Goal: Task Accomplishment & Management: Manage account settings

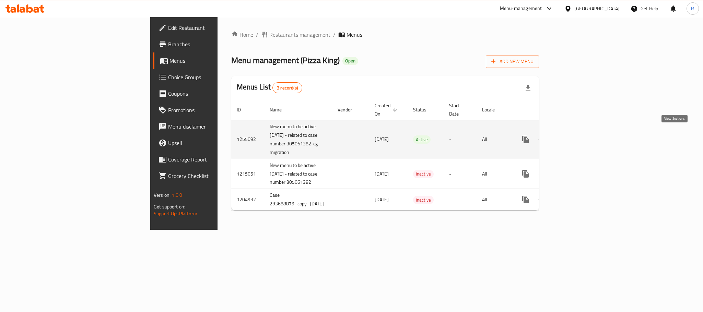
click at [579, 136] on icon "enhanced table" at bounding box center [575, 140] width 8 height 8
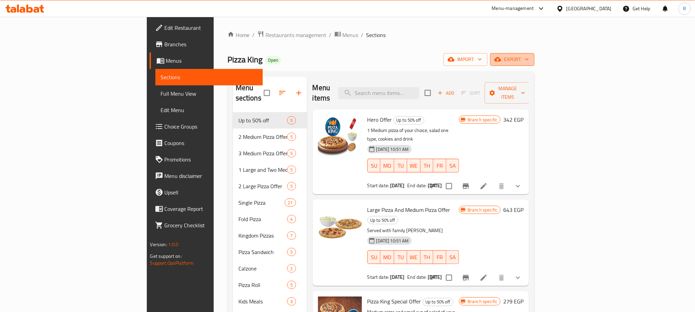
click at [529, 60] on span "export" at bounding box center [512, 59] width 33 height 9
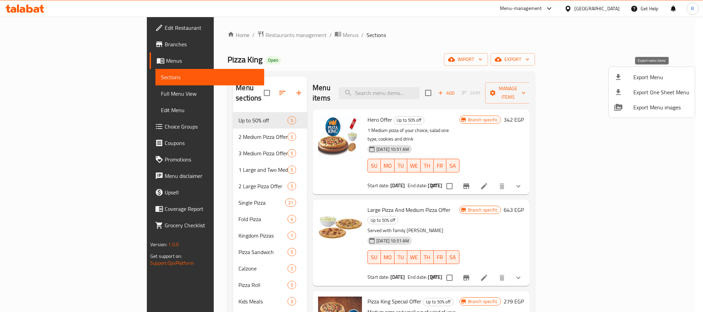
click at [616, 81] on icon at bounding box center [618, 77] width 8 height 8
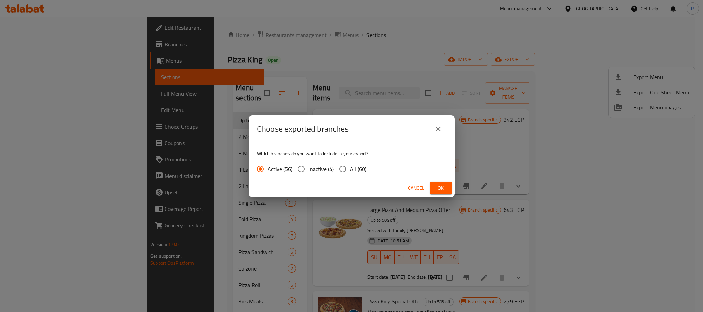
click at [362, 166] on span "All (60)" at bounding box center [358, 169] width 16 height 8
click at [350, 166] on input "All (60)" at bounding box center [343, 169] width 14 height 14
radio input "true"
click at [444, 188] on span "Ok" at bounding box center [440, 188] width 11 height 9
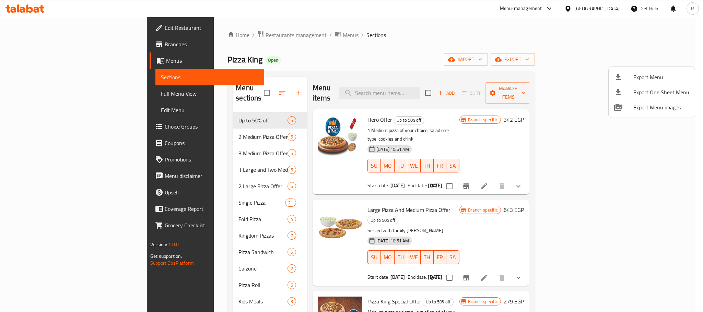
click at [415, 45] on div at bounding box center [351, 156] width 703 height 312
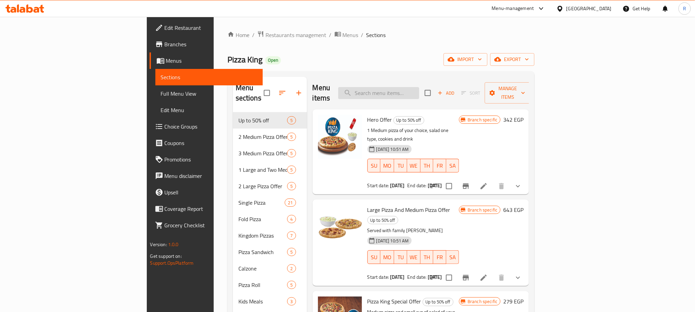
click at [419, 90] on input "search" at bounding box center [378, 93] width 81 height 12
paste input ""اثنين بيتزا كبير ووفر اكتر اختار من الخضروات والمارجريتا ""
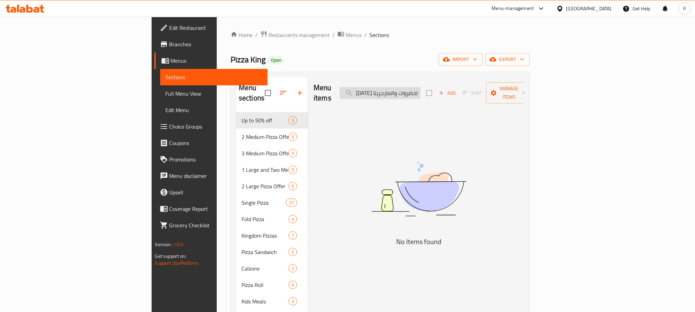
click at [421, 87] on input "اثنين بيتزا كبير ووفر اكتر اختار من الخضروات والمارجريتا" at bounding box center [380, 93] width 81 height 12
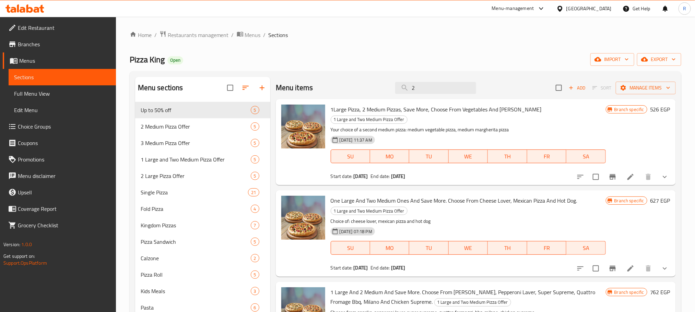
type input "2"
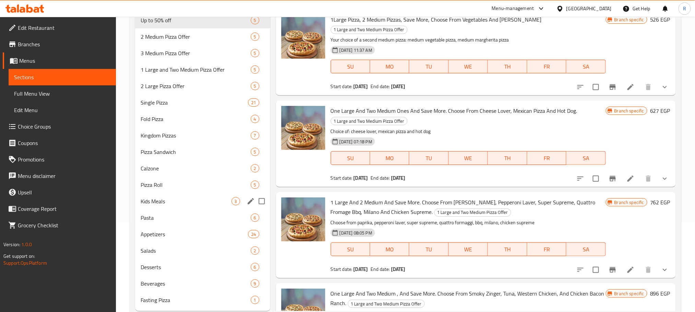
scroll to position [119, 0]
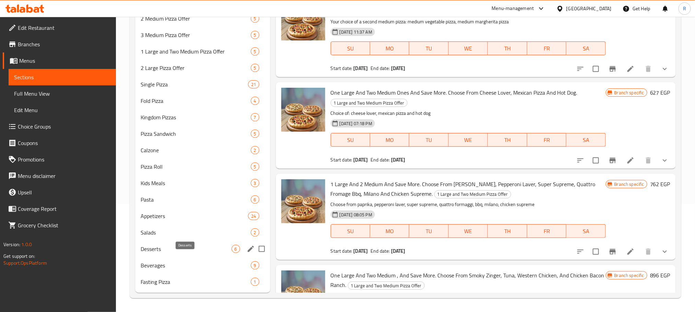
click at [189, 246] on span "Desserts" at bounding box center [186, 249] width 91 height 8
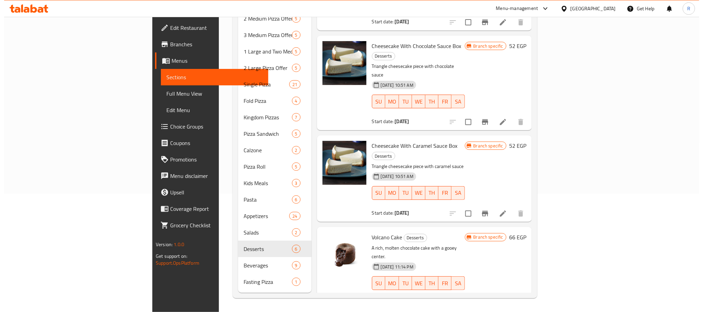
scroll to position [9, 0]
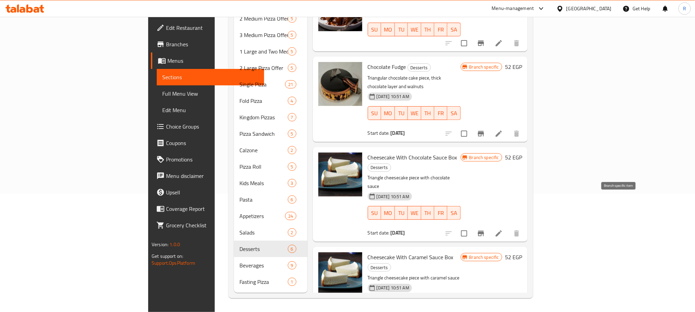
click at [484, 231] on icon "Branch-specific-item" at bounding box center [481, 233] width 6 height 5
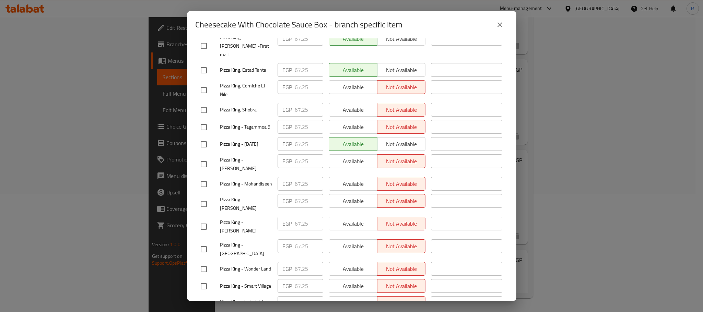
scroll to position [1067, 0]
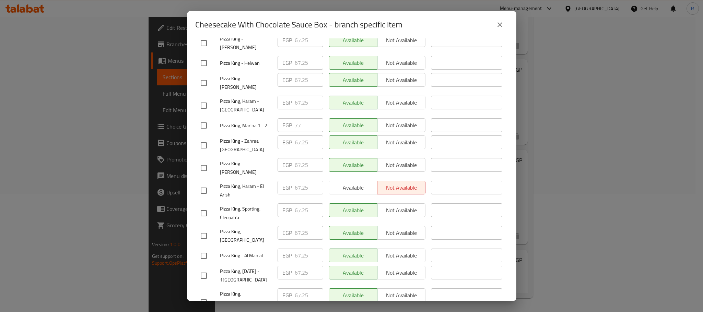
click at [205, 133] on input "checkbox" at bounding box center [204, 125] width 14 height 14
checkbox input "true"
click at [298, 132] on input "77" at bounding box center [309, 125] width 28 height 14
paste input "81"
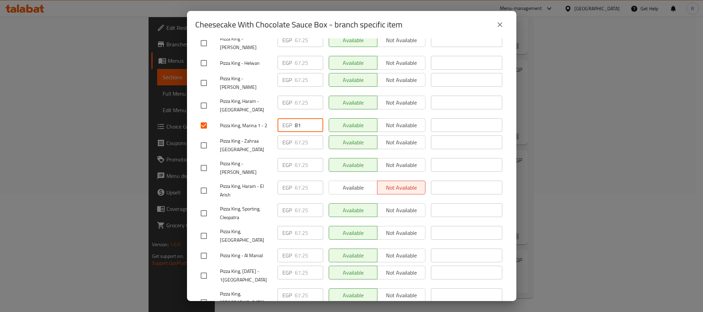
type input "81"
click at [326, 158] on div "Available Not available" at bounding box center [377, 145] width 103 height 25
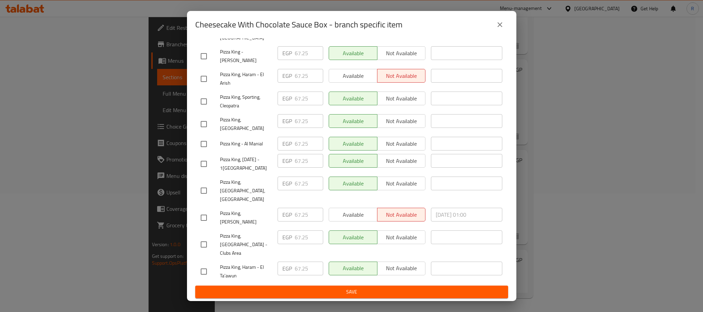
scroll to position [1226, 0]
click at [339, 296] on span "Save" at bounding box center [352, 292] width 302 height 9
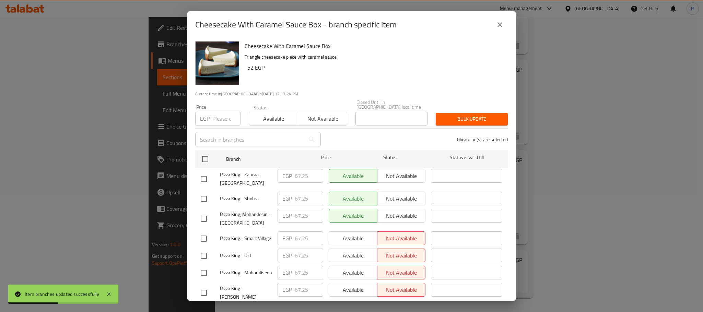
scroll to position [1003, 0]
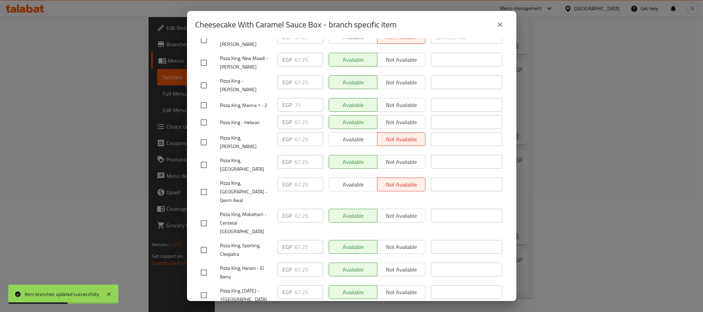
click at [204, 113] on input "checkbox" at bounding box center [204, 105] width 14 height 14
checkbox input "true"
click at [295, 112] on input "77" at bounding box center [309, 105] width 28 height 14
paste input "81"
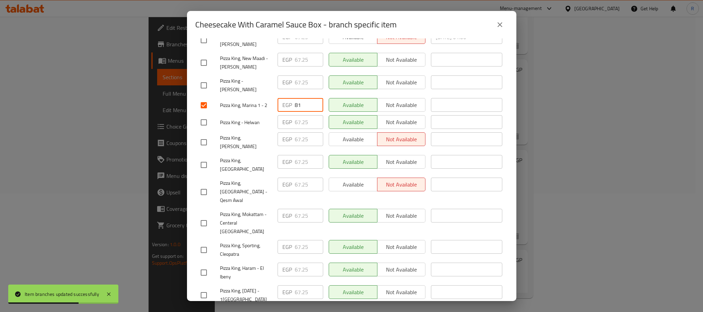
type input "81"
click at [326, 115] on div "Available Not available" at bounding box center [377, 105] width 103 height 20
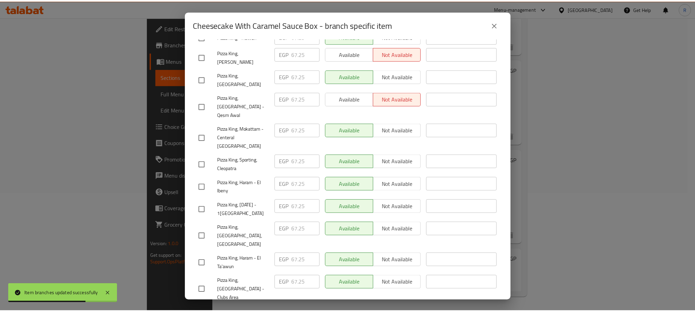
scroll to position [1226, 0]
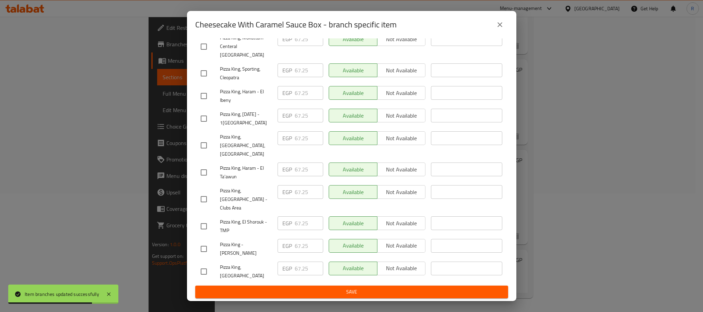
click at [364, 300] on div "Cheesecake With Caramel Sauce Box Triangle cheesecake piece with caramel sauce …" at bounding box center [351, 169] width 329 height 263
click at [364, 295] on span "Save" at bounding box center [352, 292] width 302 height 9
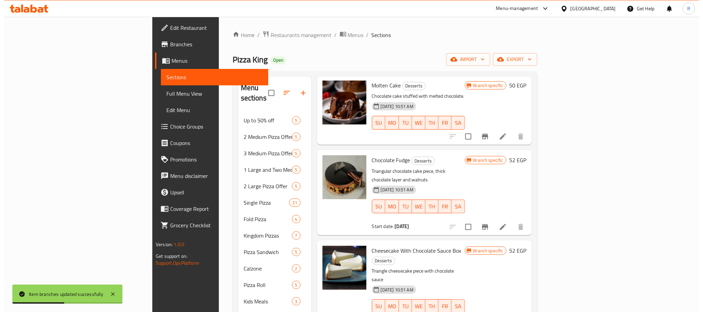
scroll to position [103, 0]
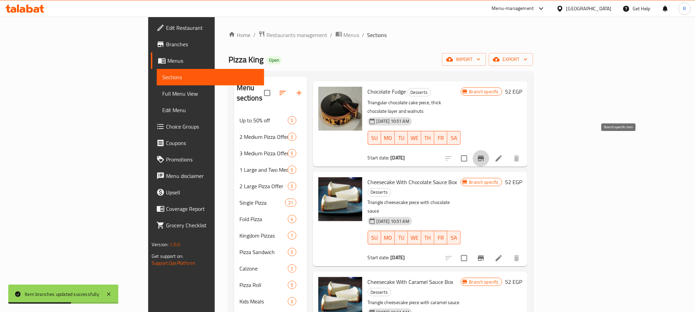
click at [489, 150] on button "Branch-specific-item" at bounding box center [481, 158] width 16 height 16
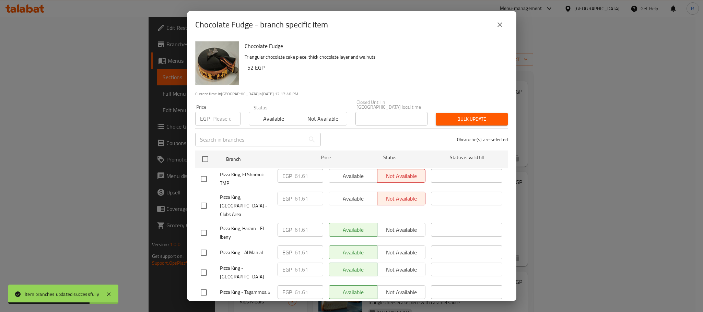
scroll to position [286, 0]
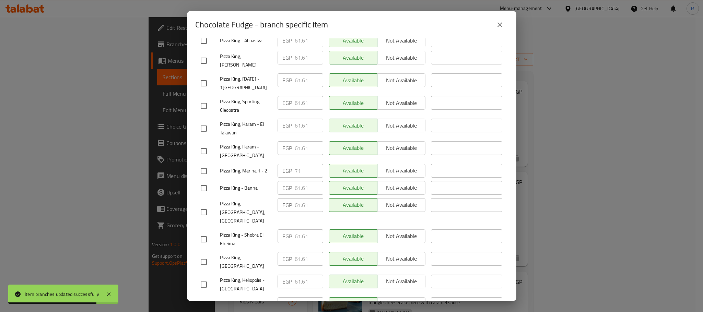
click at [206, 173] on input "checkbox" at bounding box center [204, 171] width 14 height 14
checkbox input "true"
click at [296, 167] on input "71" at bounding box center [309, 171] width 28 height 14
paste input "4"
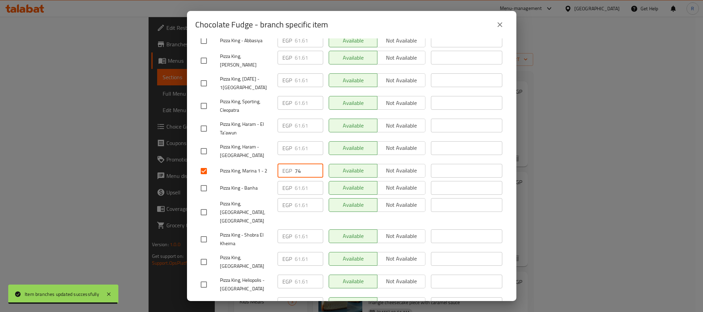
type input "74"
click at [322, 194] on div "EGP 61.61 ​" at bounding box center [300, 188] width 51 height 20
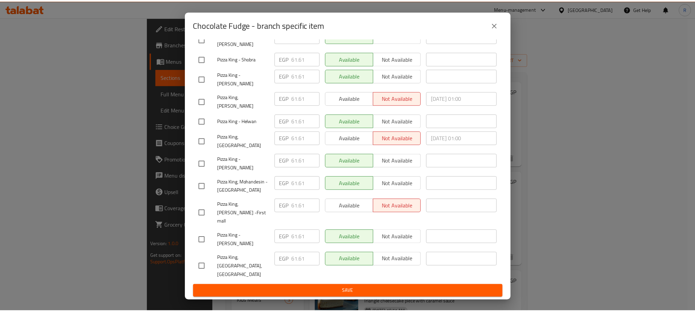
scroll to position [1226, 0]
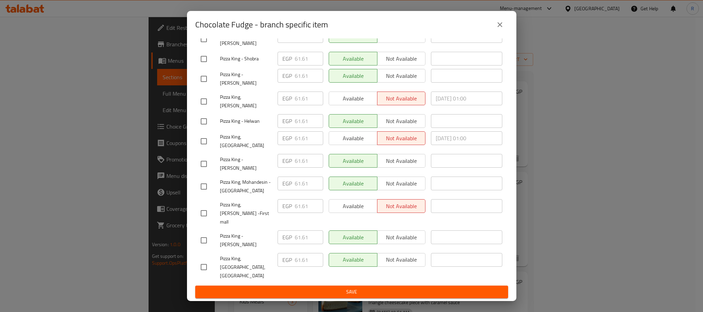
click at [325, 291] on span "Save" at bounding box center [352, 292] width 302 height 9
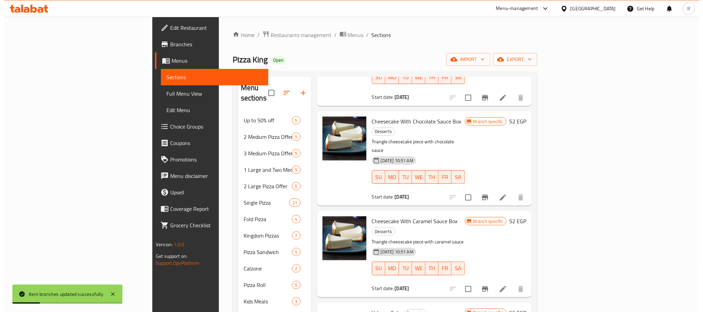
scroll to position [119, 0]
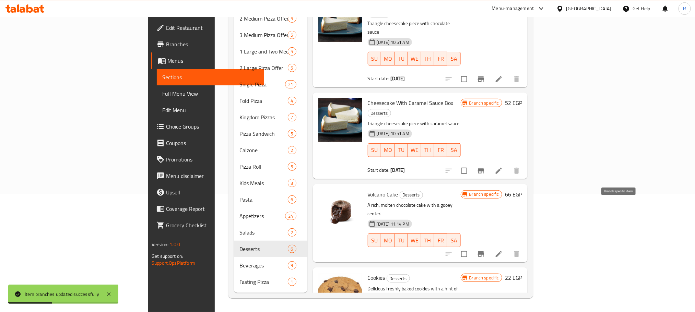
click at [485, 250] on icon "Branch-specific-item" at bounding box center [481, 254] width 8 height 8
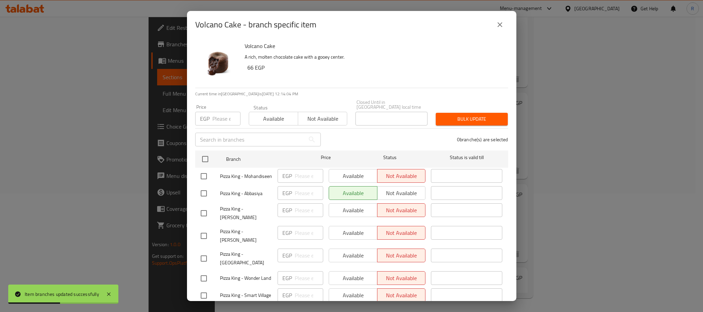
scroll to position [1097, 0]
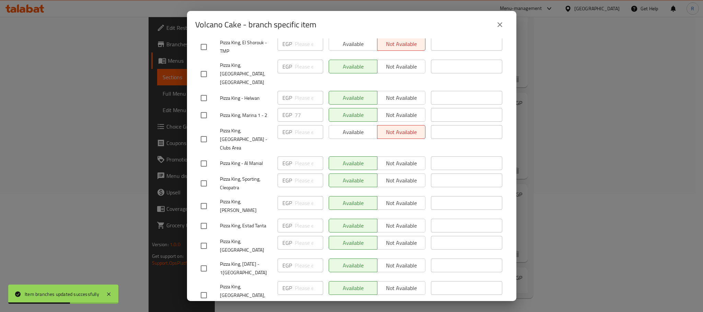
click at [201, 122] on input "checkbox" at bounding box center [204, 115] width 14 height 14
checkbox input "true"
click at [299, 122] on input "77" at bounding box center [309, 115] width 28 height 14
click at [297, 122] on input "77" at bounding box center [309, 115] width 28 height 14
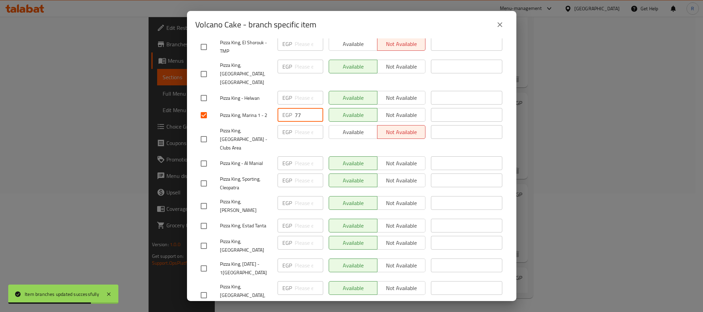
click at [297, 122] on input "77" at bounding box center [309, 115] width 28 height 14
paste input "81"
type input "81"
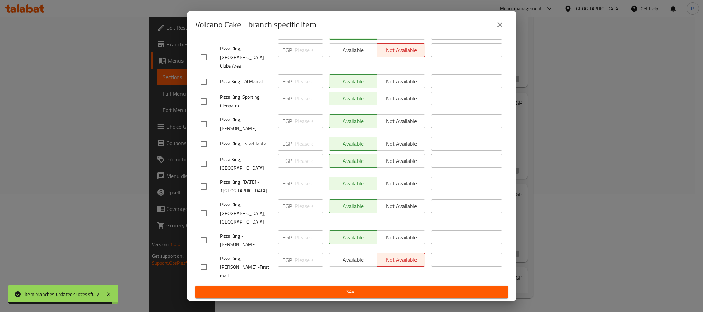
scroll to position [1226, 0]
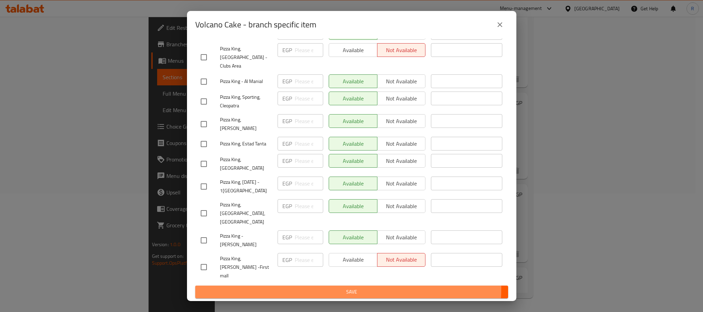
click at [318, 288] on span "Save" at bounding box center [352, 292] width 302 height 9
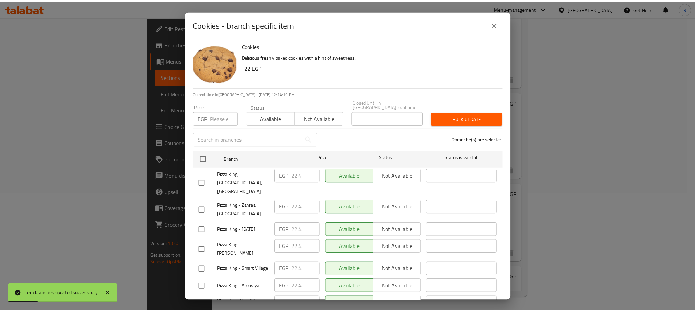
scroll to position [1226, 0]
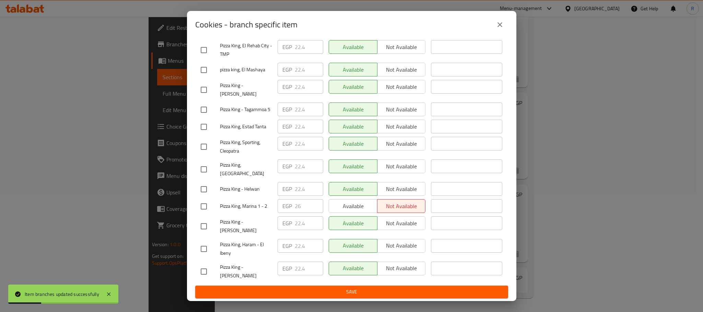
click at [204, 199] on input "checkbox" at bounding box center [204, 206] width 14 height 14
checkbox input "true"
click at [296, 199] on input "26" at bounding box center [309, 206] width 28 height 14
paste input "7"
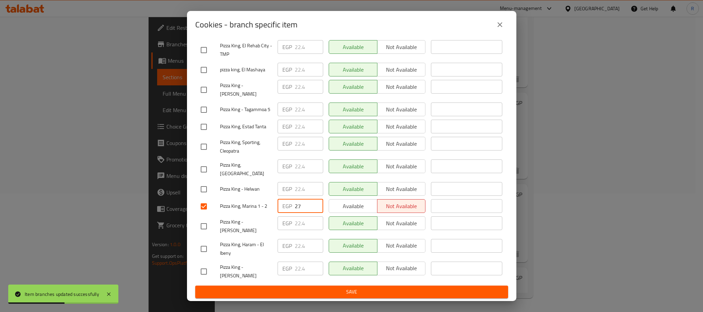
type input "27"
click at [326, 229] on div "Available Not available" at bounding box center [377, 226] width 103 height 25
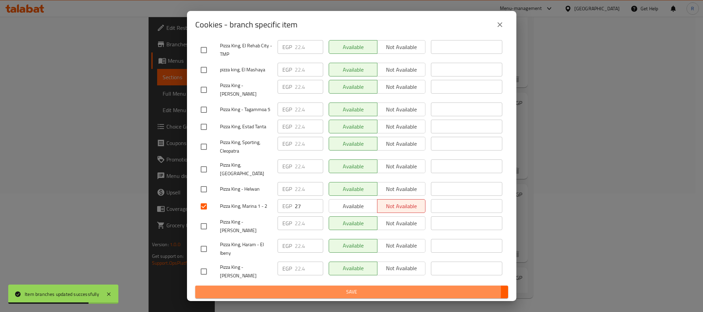
click at [338, 290] on span "Save" at bounding box center [352, 292] width 302 height 9
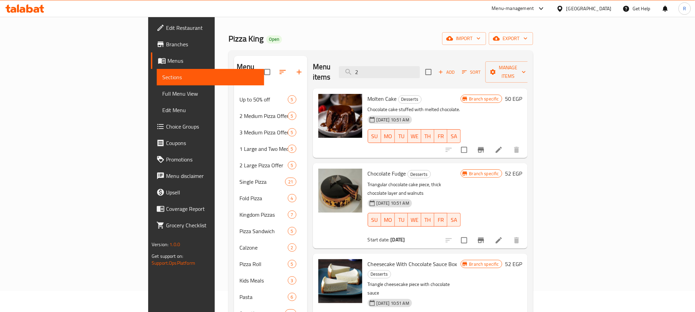
scroll to position [0, 0]
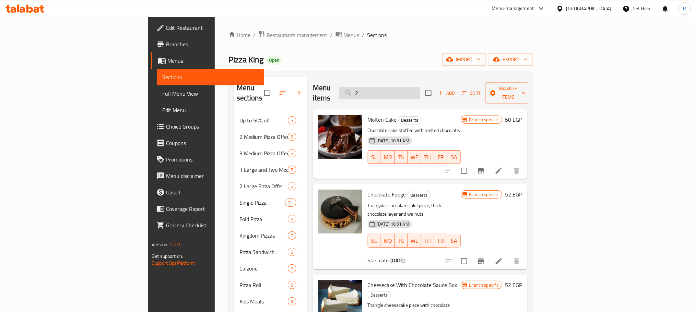
click at [420, 87] on input "2" at bounding box center [379, 93] width 81 height 12
type input "extr"
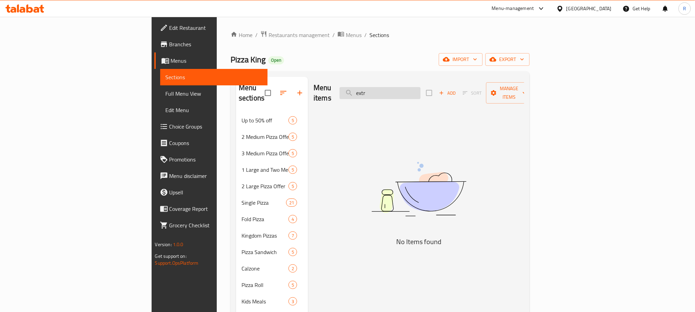
click at [421, 87] on input "extr" at bounding box center [380, 93] width 81 height 12
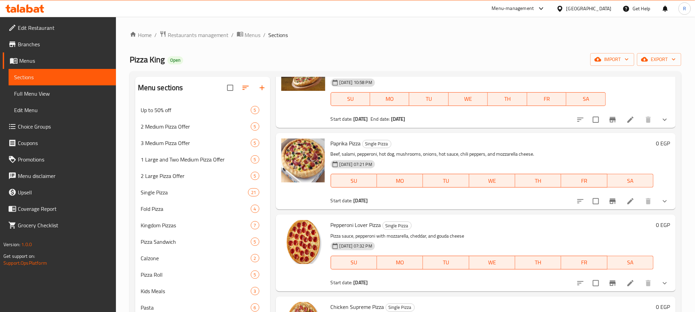
scroll to position [360, 0]
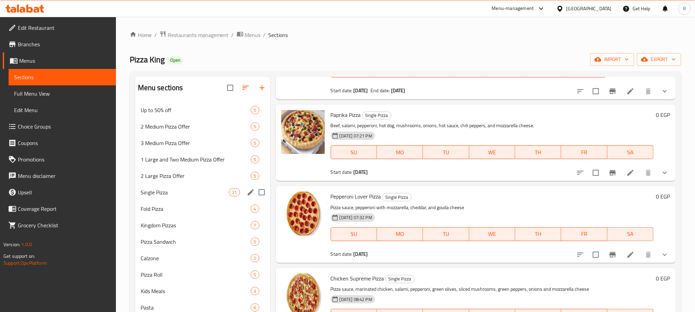
click at [163, 189] on div "Single Pizza 21" at bounding box center [202, 192] width 135 height 16
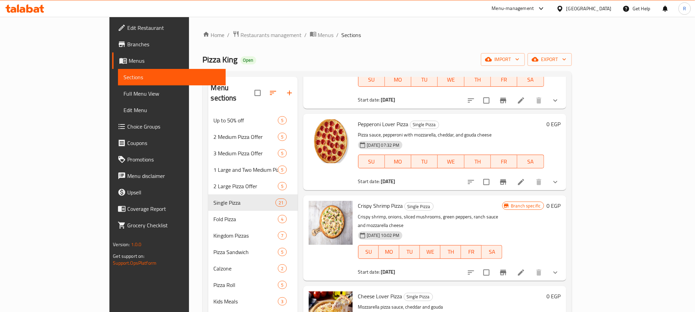
scroll to position [154, 0]
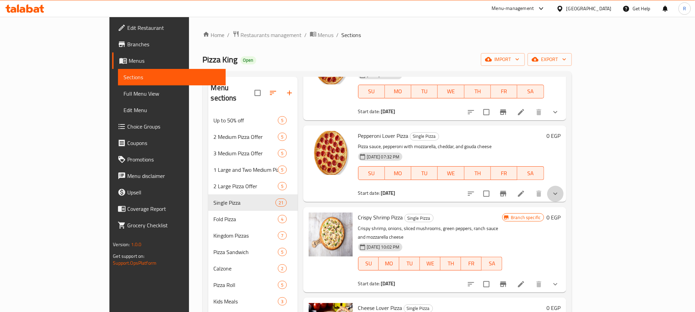
click at [564, 186] on button "show more" at bounding box center [555, 194] width 16 height 16
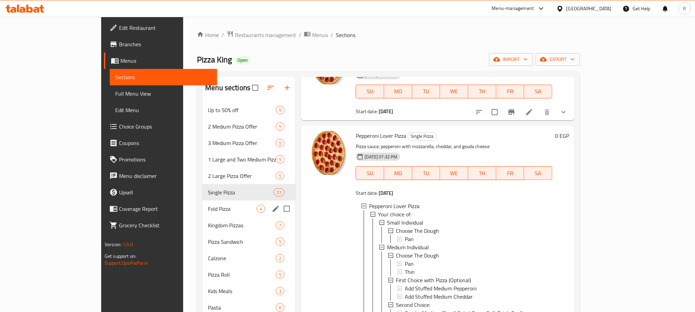
click at [203, 217] on div "Fold Pizza 4" at bounding box center [248, 209] width 93 height 16
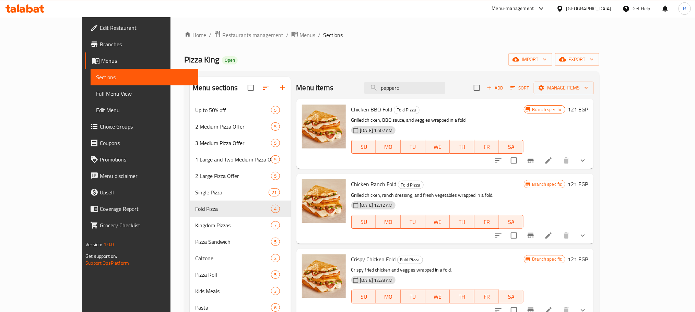
click at [591, 159] on button "show more" at bounding box center [583, 160] width 16 height 16
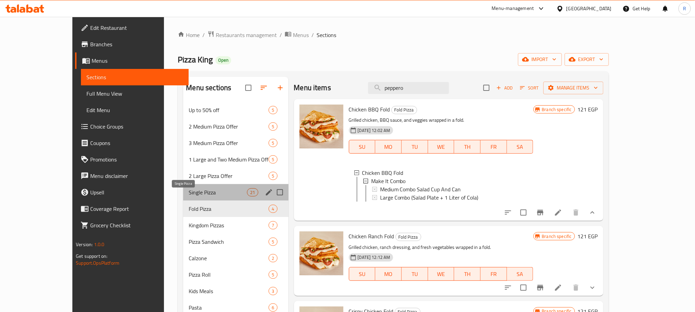
click at [201, 197] on span "Single Pizza" at bounding box center [218, 192] width 58 height 8
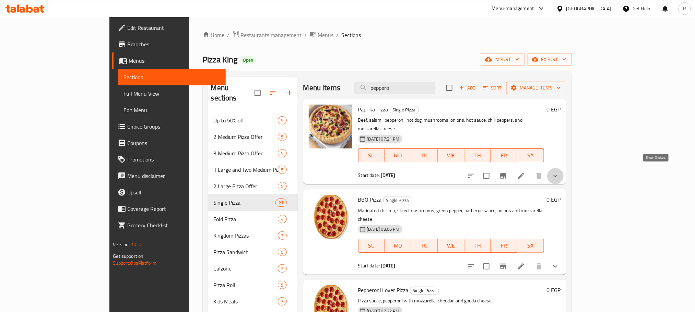
click at [560, 172] on icon "show more" at bounding box center [555, 176] width 8 height 8
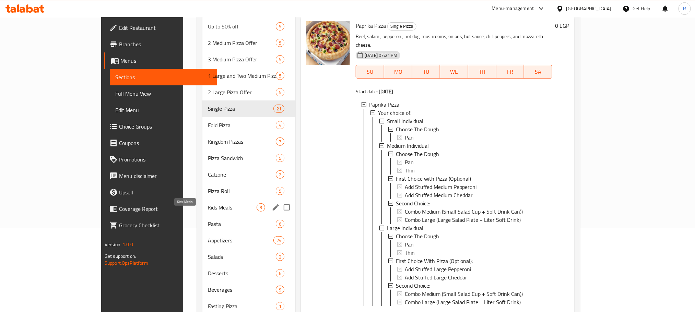
scroll to position [119, 0]
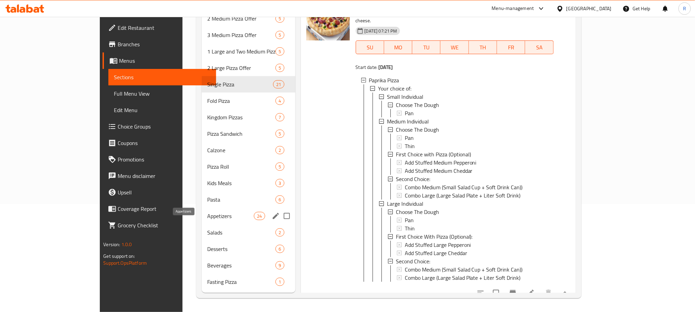
click at [207, 214] on span "Appetizers" at bounding box center [230, 216] width 47 height 8
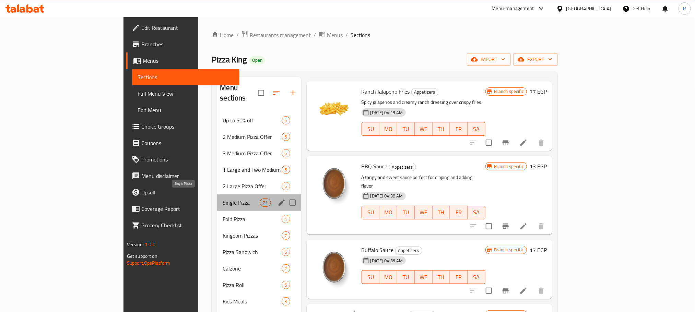
click at [223, 199] on span "Single Pizza" at bounding box center [241, 203] width 37 height 8
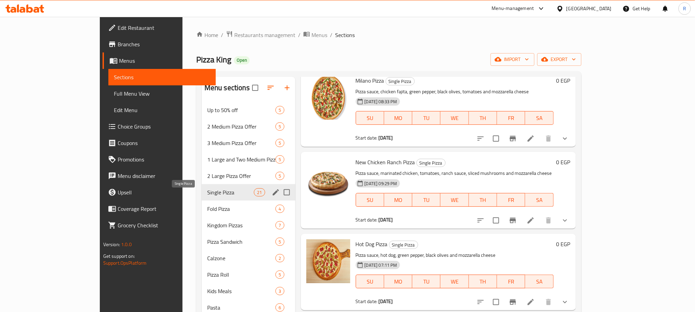
scroll to position [1439, 0]
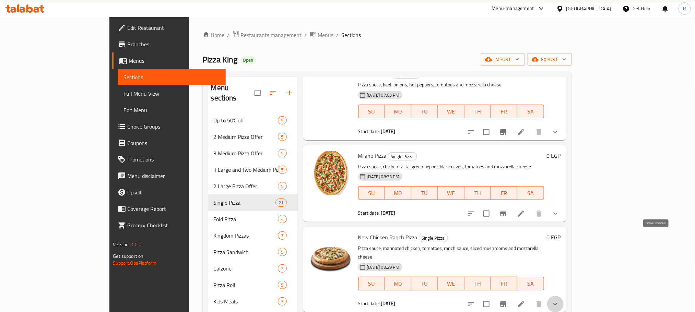
click at [560, 300] on icon "show more" at bounding box center [555, 304] width 8 height 8
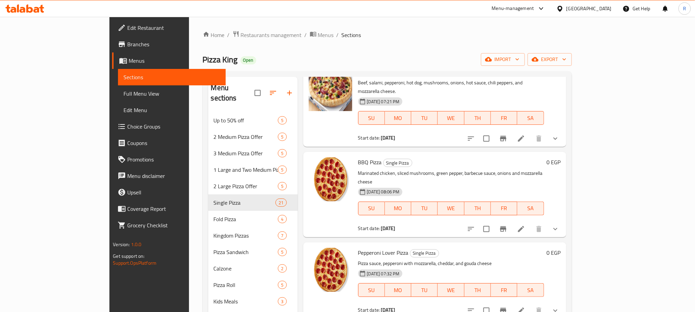
scroll to position [0, 0]
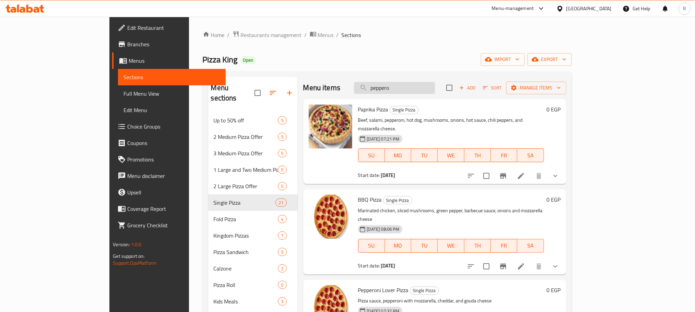
click at [433, 89] on input "peppero" at bounding box center [394, 88] width 81 height 12
paste input "ببروني Extra"
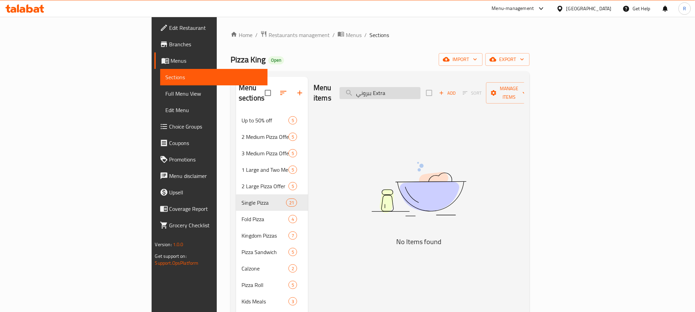
click at [421, 89] on input "ببروني Extra" at bounding box center [380, 93] width 81 height 12
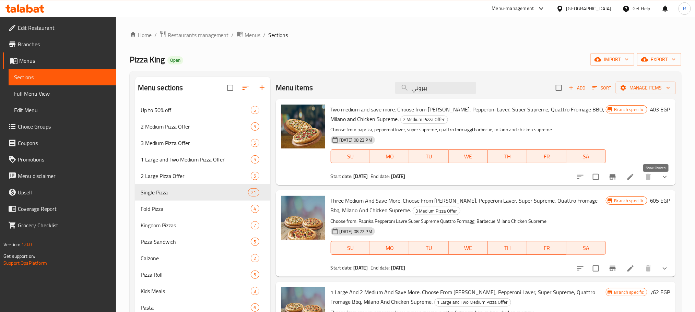
type input "ببروني"
click at [661, 181] on icon "show more" at bounding box center [665, 177] width 8 height 8
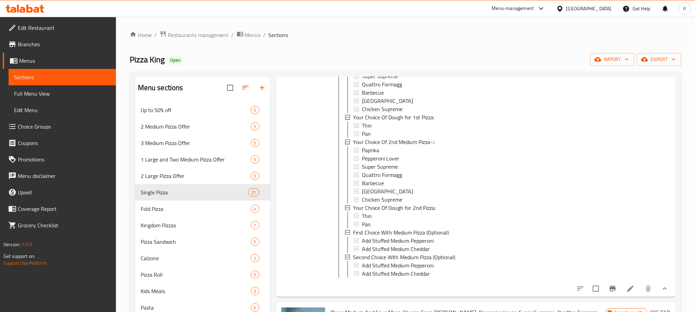
scroll to position [103, 0]
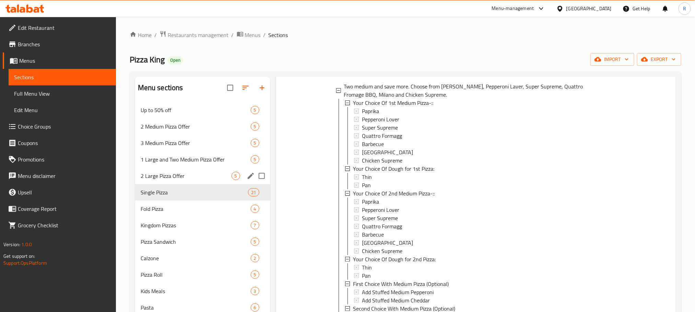
click at [210, 178] on span "2 Large Pizza Offer" at bounding box center [186, 176] width 91 height 8
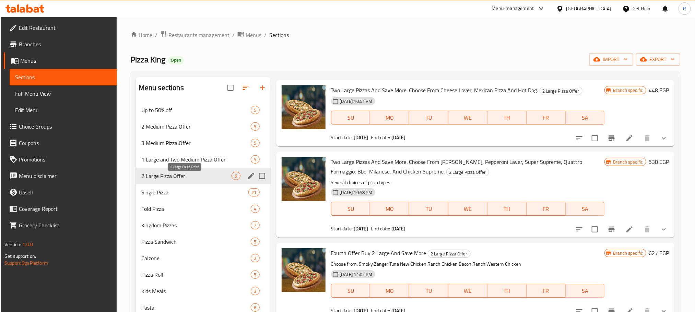
scroll to position [100, 0]
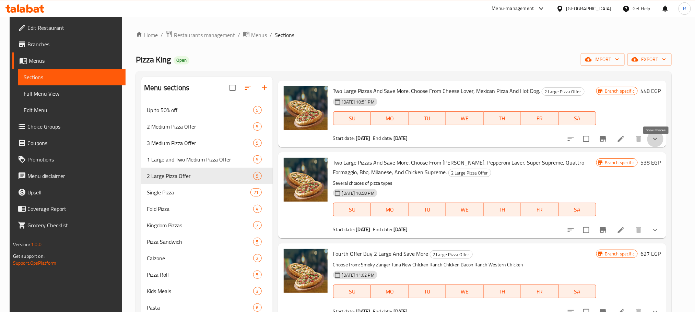
click at [655, 143] on icon "show more" at bounding box center [655, 139] width 8 height 8
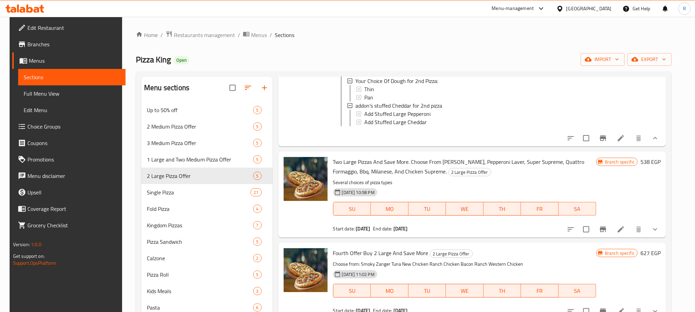
scroll to position [311, 0]
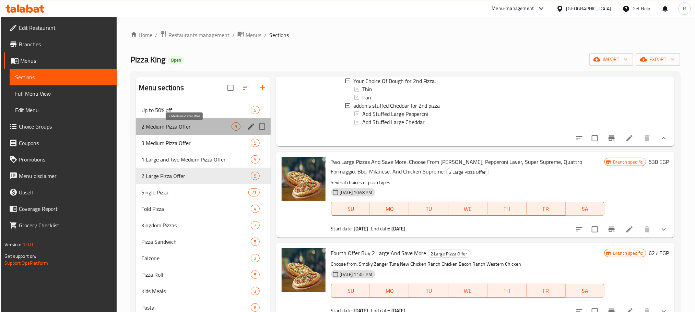
click at [190, 126] on span "2 Medium Pizza Offer" at bounding box center [186, 126] width 91 height 8
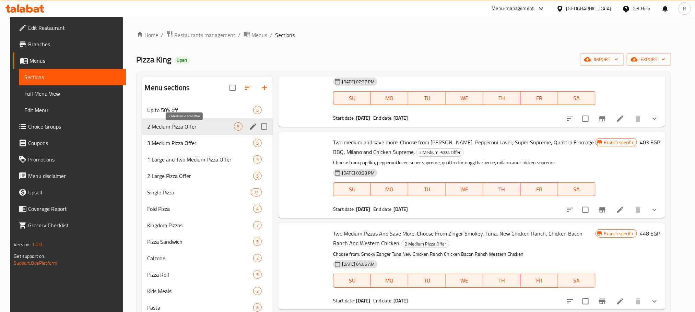
scroll to position [132, 0]
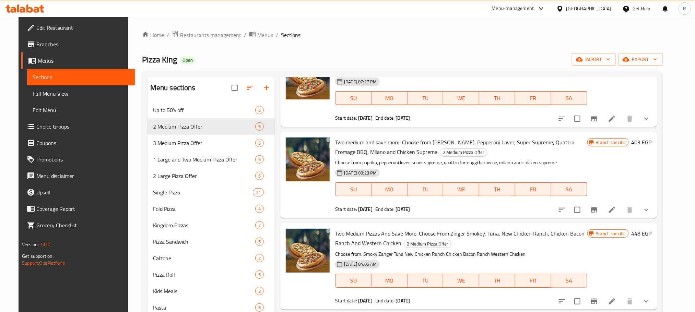
click at [651, 214] on icon "show more" at bounding box center [646, 210] width 8 height 8
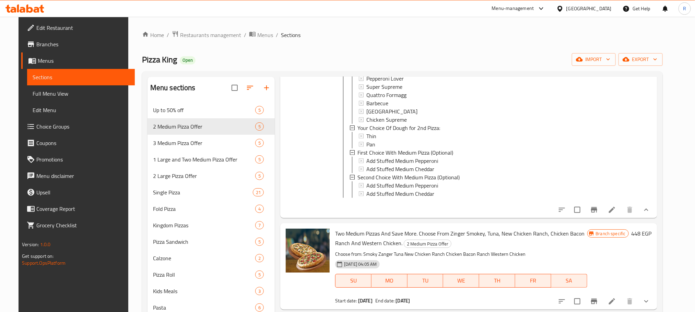
scroll to position [421, 0]
click at [54, 94] on span "Full Menu View" at bounding box center [81, 94] width 96 height 8
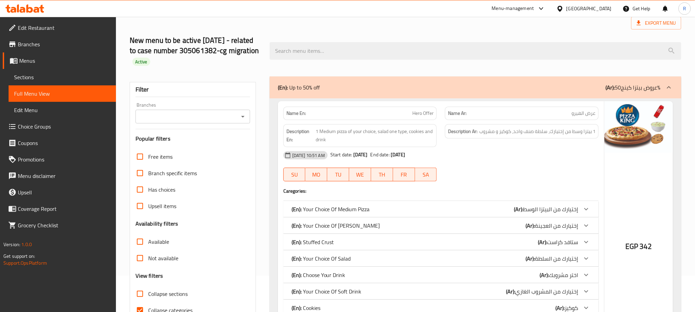
scroll to position [206, 0]
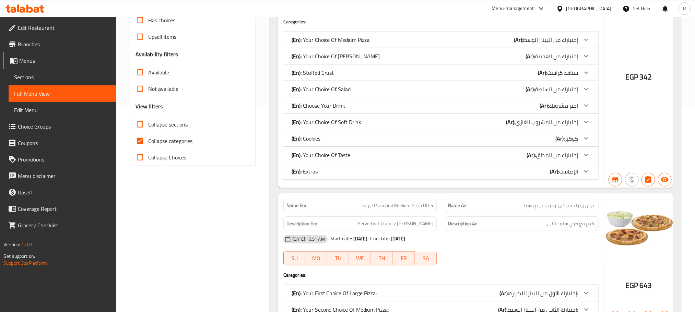
click at [137, 149] on input "Collapse categories" at bounding box center [140, 141] width 16 height 16
checkbox input "false"
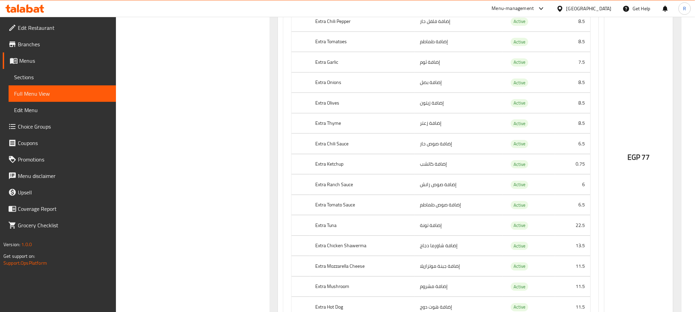
scroll to position [43189, 0]
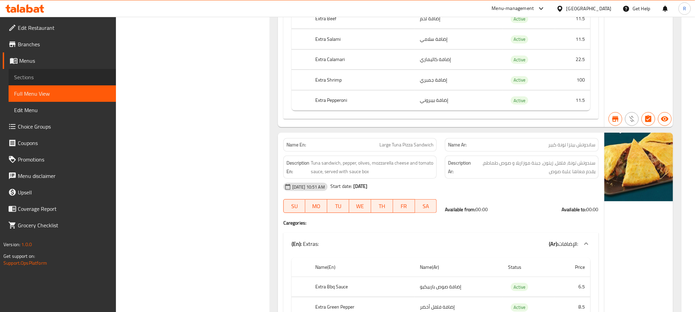
click at [46, 81] on span "Sections" at bounding box center [62, 77] width 96 height 8
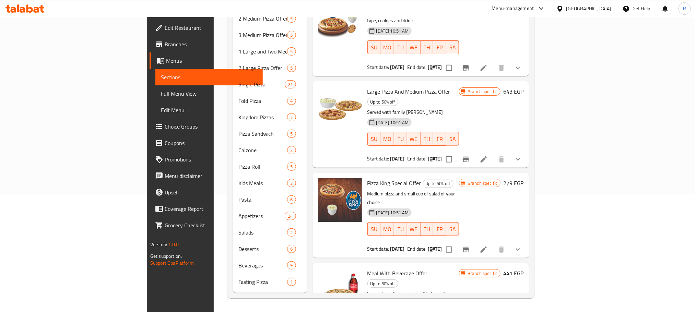
scroll to position [97, 0]
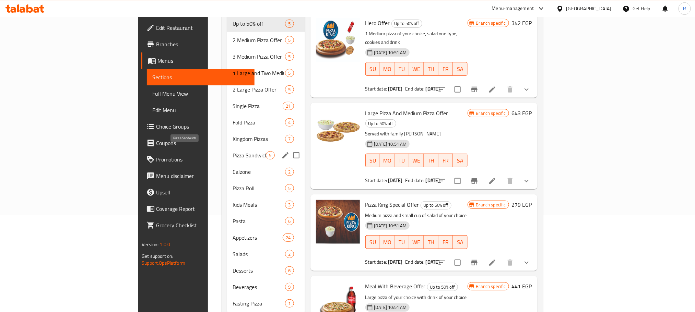
click at [233, 151] on span "Pizza Sandwich" at bounding box center [249, 155] width 33 height 8
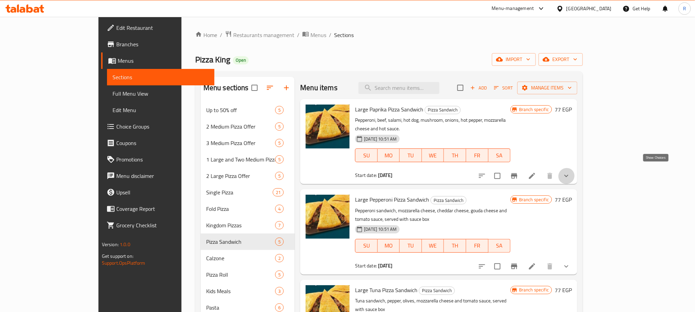
click at [571, 172] on icon "show more" at bounding box center [566, 176] width 8 height 8
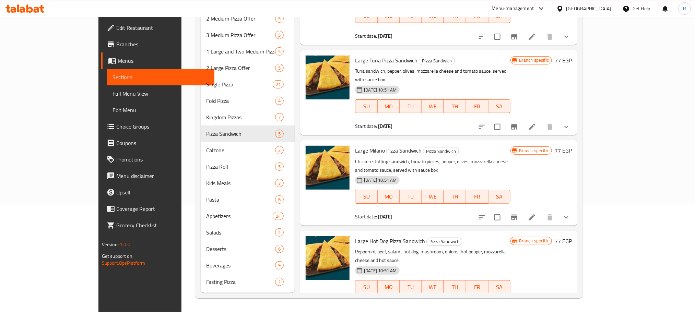
scroll to position [119, 0]
click at [113, 96] on span "Full Menu View" at bounding box center [161, 94] width 96 height 8
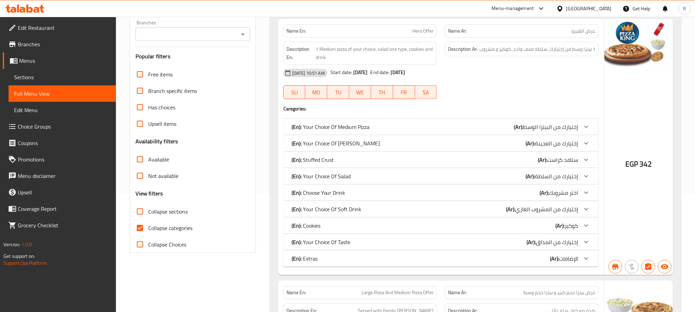
click at [184, 232] on span "Collapse categories" at bounding box center [170, 228] width 44 height 8
click at [148, 235] on input "Collapse categories" at bounding box center [140, 228] width 16 height 16
checkbox input "false"
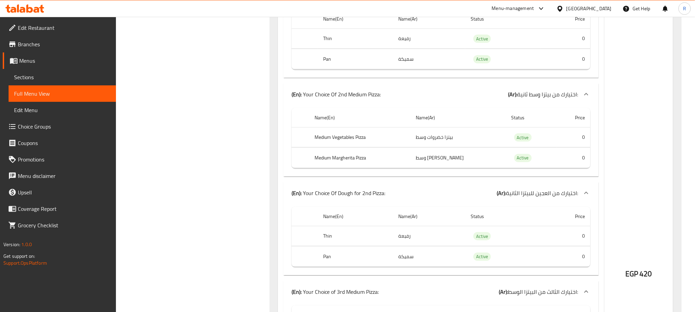
scroll to position [10275, 0]
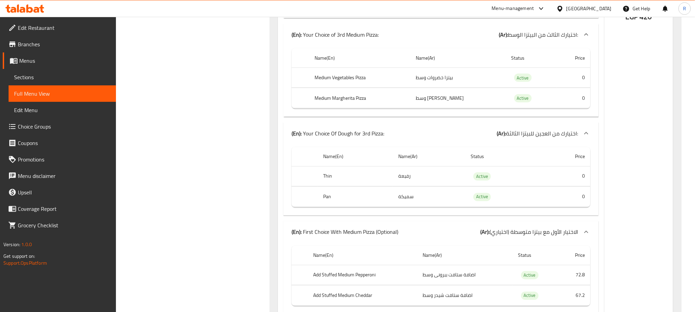
click at [55, 81] on span "Sections" at bounding box center [62, 77] width 96 height 8
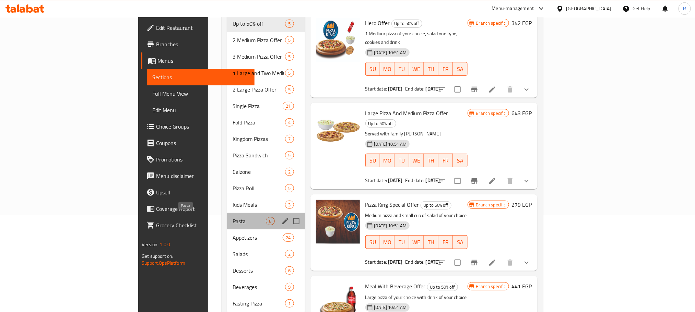
click at [233, 219] on span "Pasta" at bounding box center [249, 221] width 33 height 8
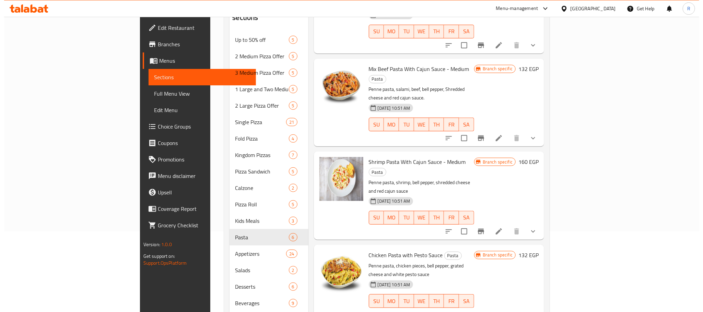
scroll to position [103, 0]
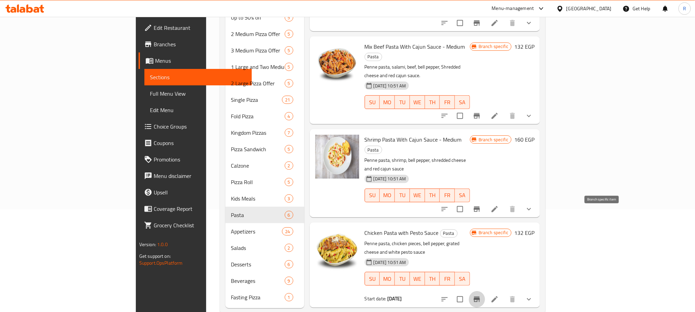
click at [481, 295] on icon "Branch-specific-item" at bounding box center [477, 299] width 8 height 8
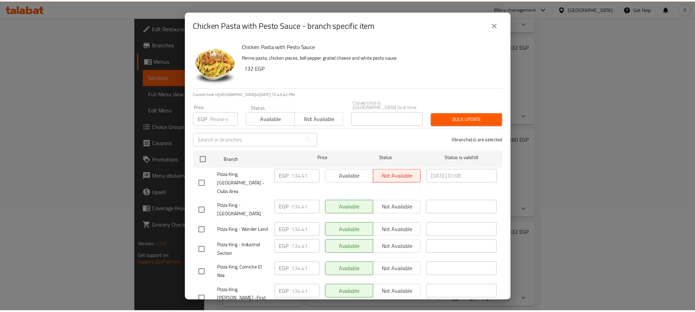
scroll to position [1226, 0]
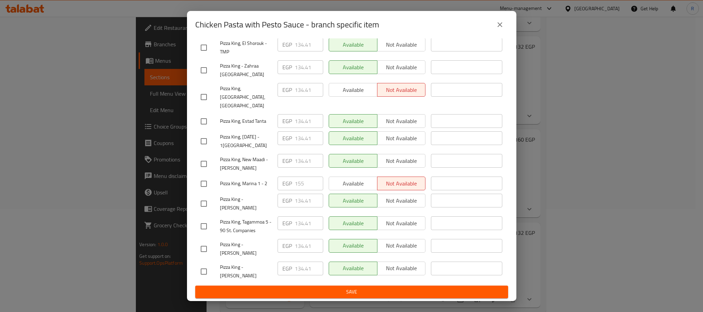
click at [206, 177] on input "checkbox" at bounding box center [204, 184] width 14 height 14
checkbox input "true"
click at [296, 177] on input "155" at bounding box center [309, 184] width 28 height 14
paste input "61"
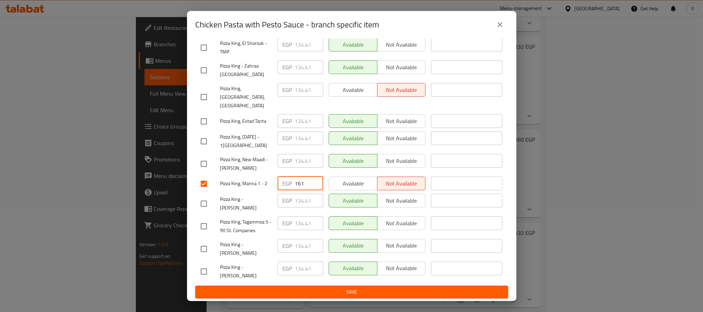
type input "161"
click at [326, 205] on div "Available Not available" at bounding box center [377, 203] width 103 height 25
click at [337, 287] on button "Save" at bounding box center [351, 292] width 313 height 13
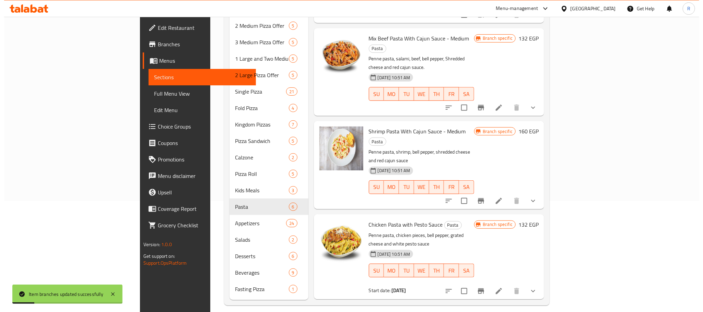
scroll to position [119, 0]
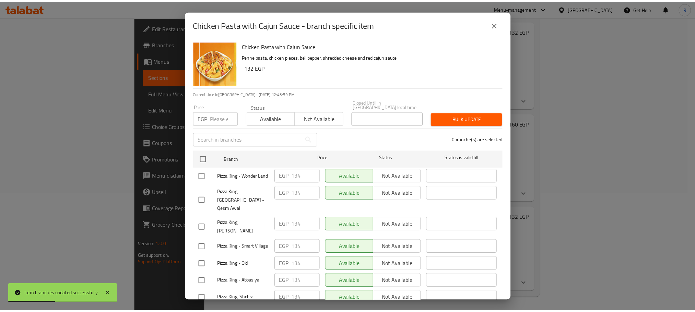
scroll to position [1224, 0]
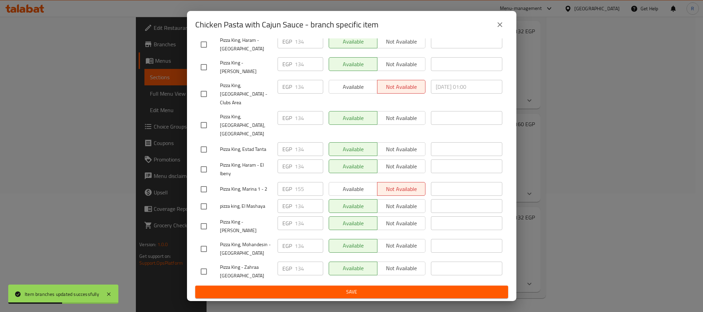
click at [202, 182] on input "checkbox" at bounding box center [204, 189] width 14 height 14
checkbox input "true"
click at [295, 182] on input "155" at bounding box center [309, 189] width 28 height 14
paste input "61"
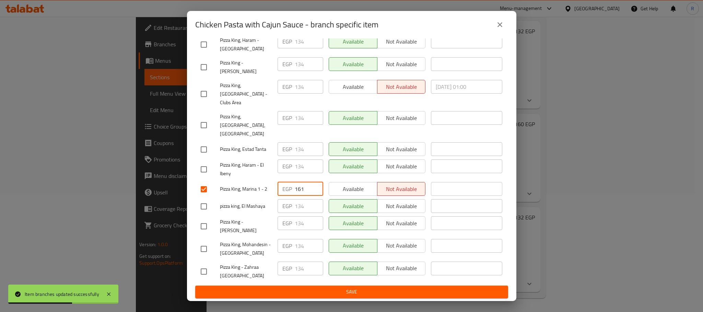
type input "161"
click at [326, 214] on div "Available Not available" at bounding box center [377, 226] width 103 height 25
click at [322, 294] on span "Save" at bounding box center [352, 292] width 302 height 9
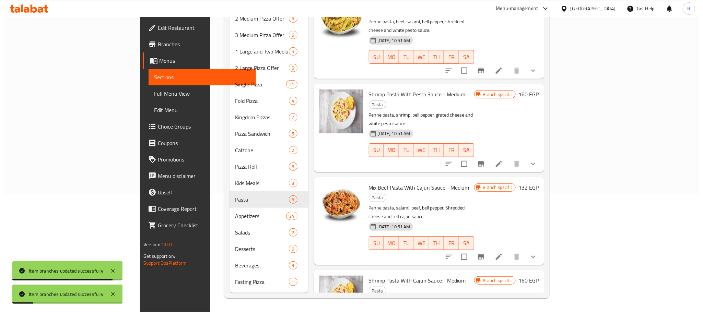
scroll to position [67, 0]
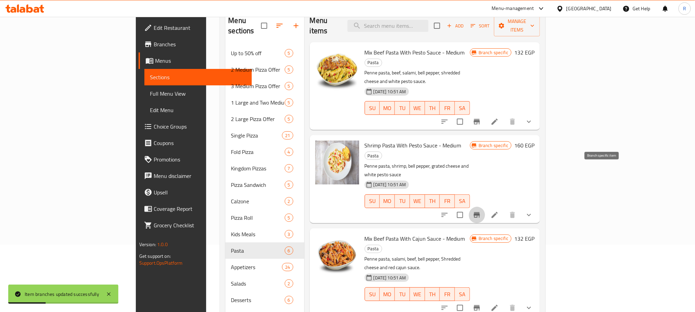
click at [481, 211] on icon "Branch-specific-item" at bounding box center [477, 215] width 8 height 8
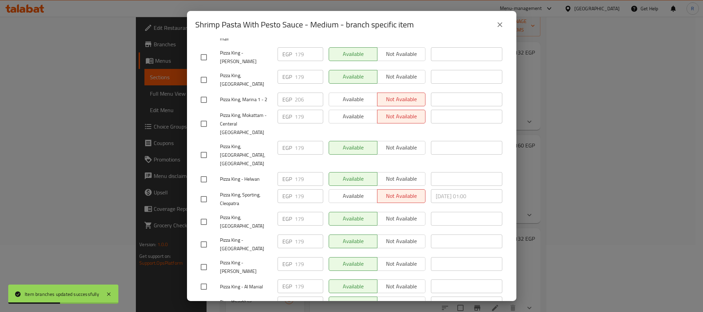
scroll to position [351, 0]
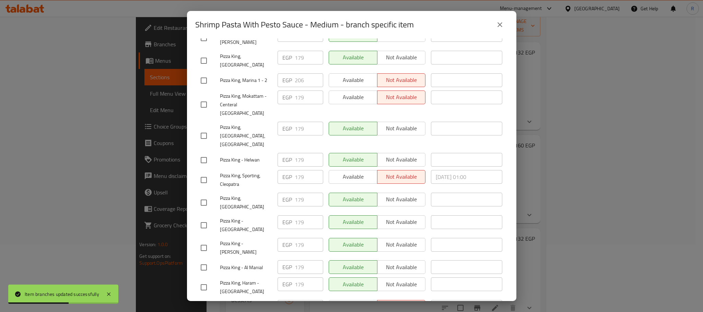
click at [203, 73] on input "checkbox" at bounding box center [204, 80] width 14 height 14
checkbox input "true"
click at [297, 73] on input "206" at bounding box center [309, 80] width 28 height 14
paste input "15"
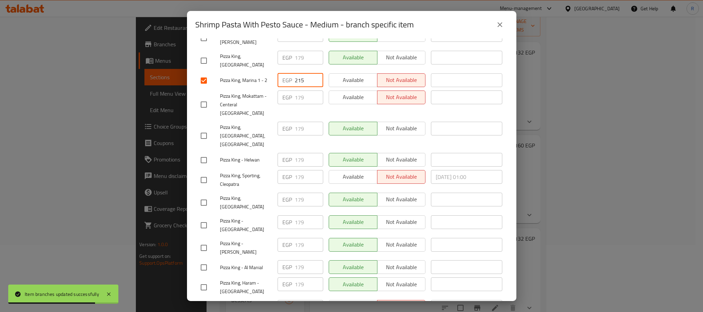
type input "215"
click at [326, 150] on div "Available Not available" at bounding box center [377, 160] width 103 height 20
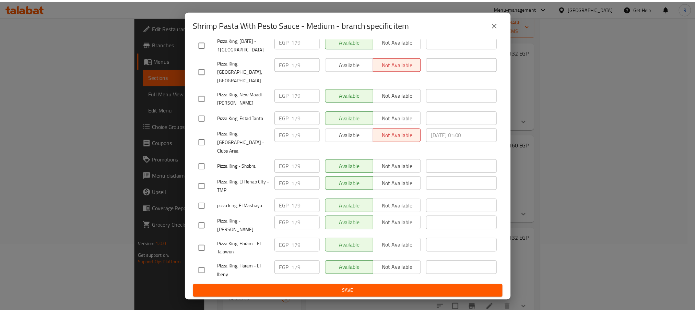
scroll to position [1226, 0]
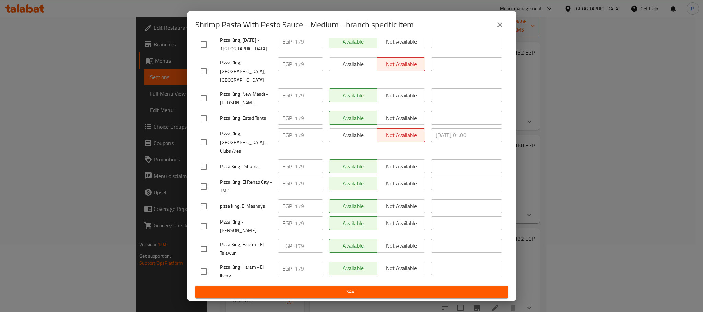
click at [341, 287] on button "Save" at bounding box center [351, 292] width 313 height 13
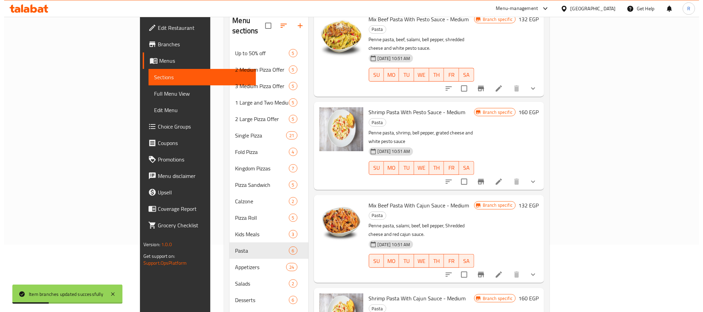
scroll to position [51, 0]
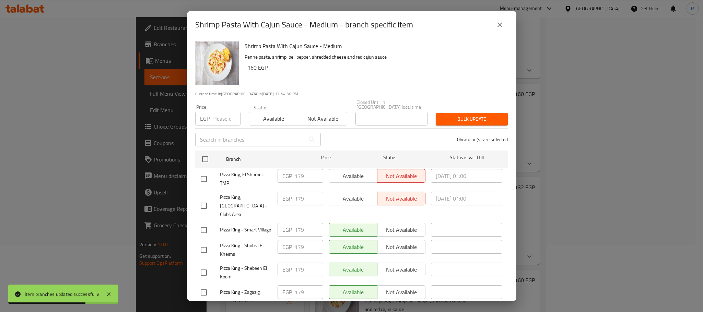
scroll to position [328, 0]
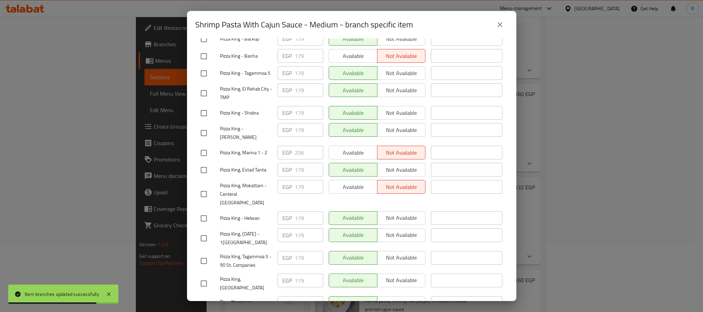
click at [202, 160] on input "checkbox" at bounding box center [204, 153] width 14 height 14
checkbox input "true"
click at [297, 160] on input "206" at bounding box center [309, 153] width 28 height 14
paste input "15"
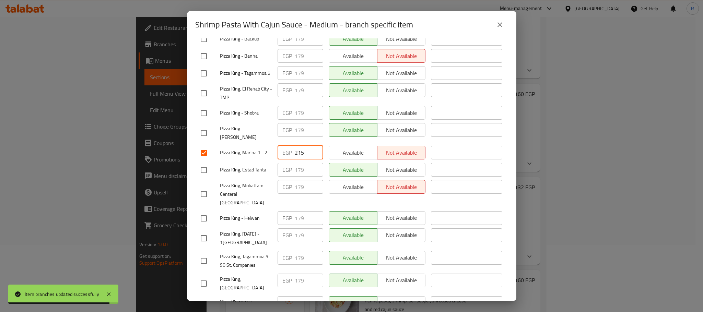
type input "215"
click at [326, 206] on div "Available Not available" at bounding box center [377, 194] width 103 height 34
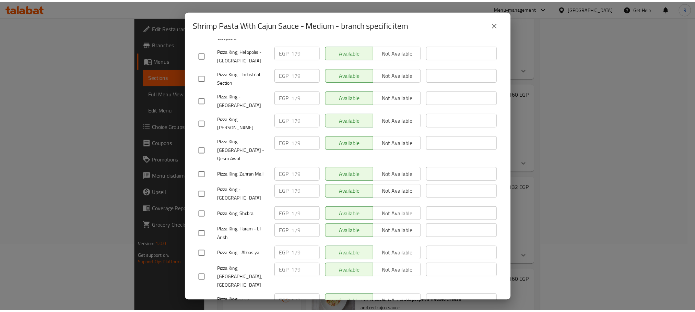
scroll to position [1226, 0]
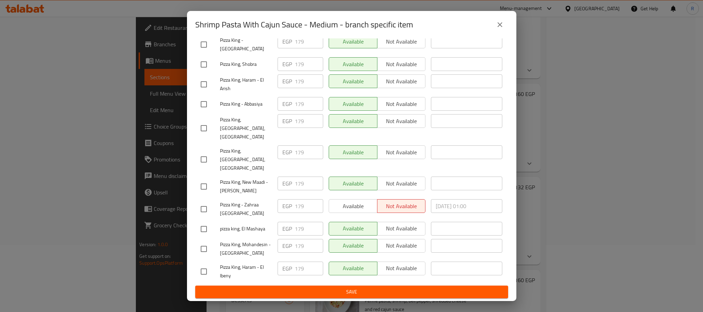
drag, startPoint x: 316, startPoint y: 291, endPoint x: 316, endPoint y: 280, distance: 10.3
click at [316, 291] on span "Save" at bounding box center [352, 292] width 302 height 9
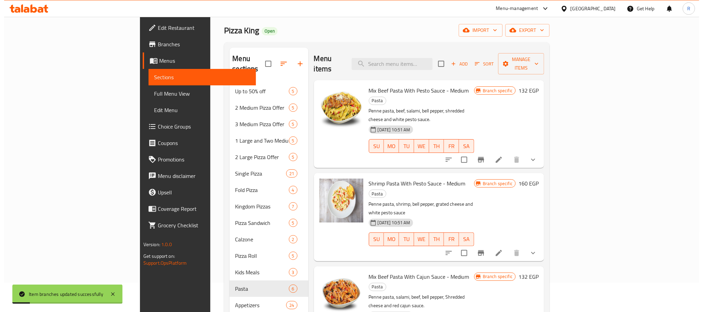
scroll to position [0, 0]
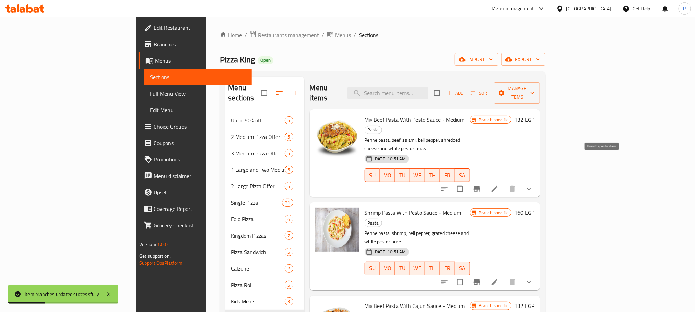
click at [481, 185] on icon "Branch-specific-item" at bounding box center [477, 189] width 8 height 8
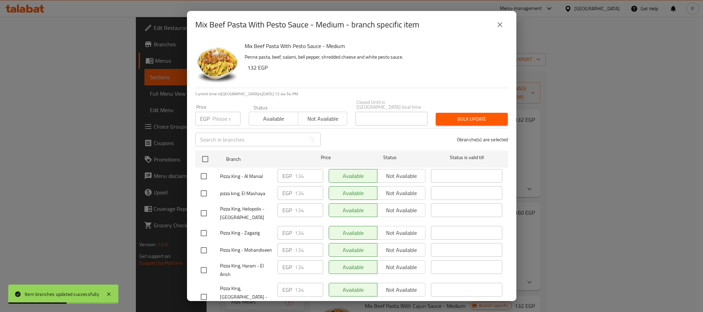
scroll to position [376, 0]
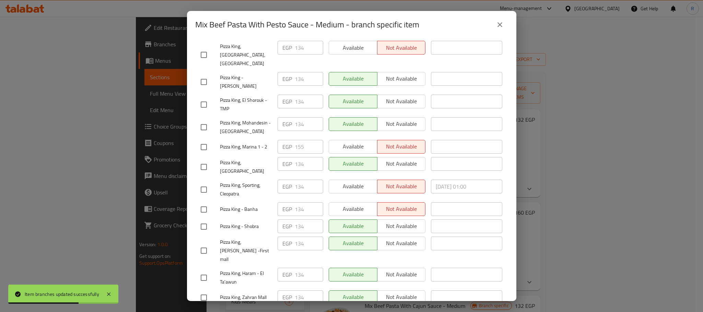
drag, startPoint x: 198, startPoint y: 176, endPoint x: 263, endPoint y: 177, distance: 64.9
click at [198, 154] on input "checkbox" at bounding box center [204, 147] width 14 height 14
checkbox input "true"
click at [298, 154] on input "155" at bounding box center [309, 147] width 28 height 14
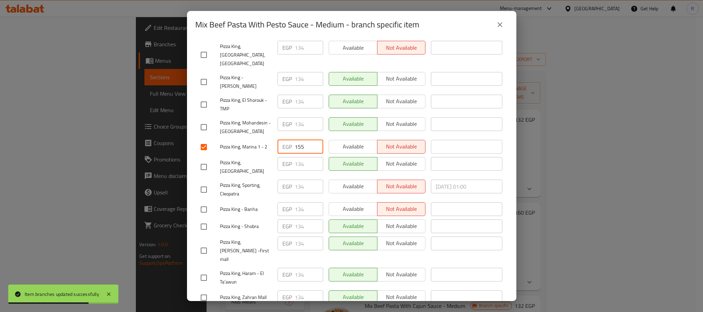
paste input "61"
type input "161"
click at [321, 180] on div "EGP 134 ​" at bounding box center [300, 166] width 51 height 25
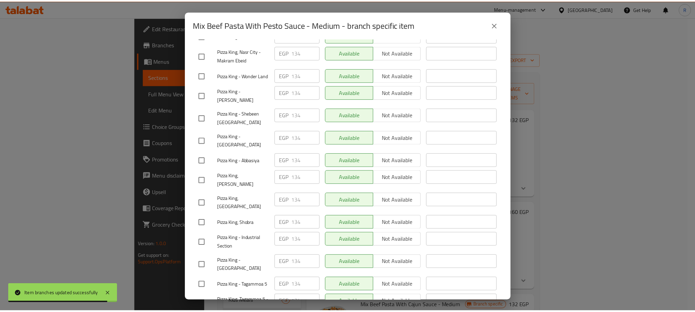
scroll to position [1226, 0]
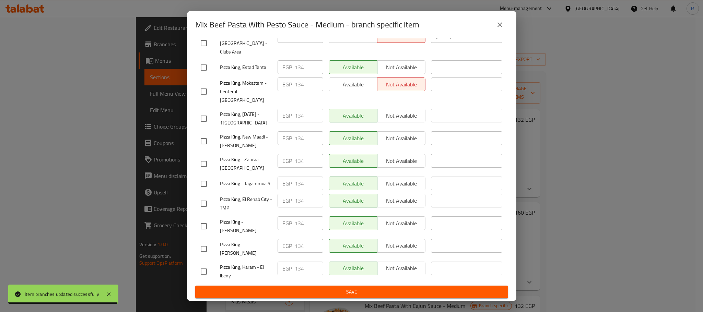
click at [343, 294] on span "Save" at bounding box center [352, 292] width 302 height 9
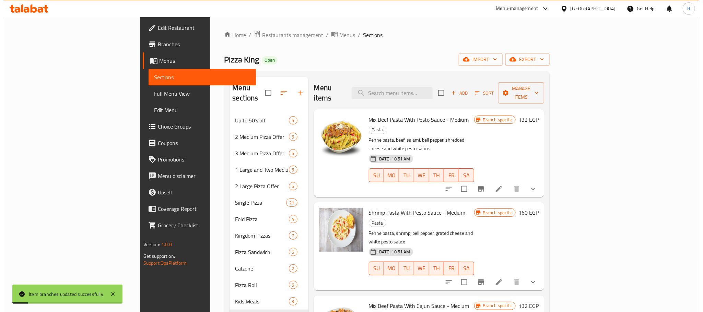
scroll to position [51, 0]
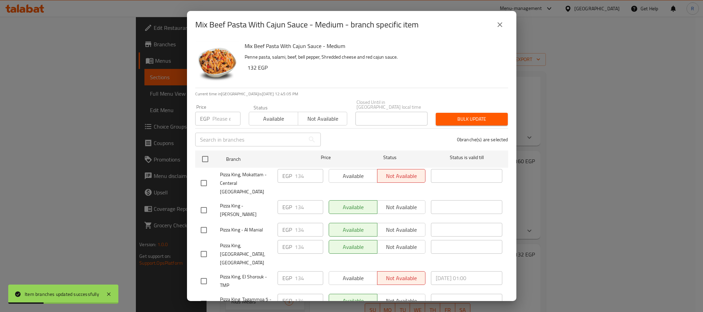
scroll to position [482, 0]
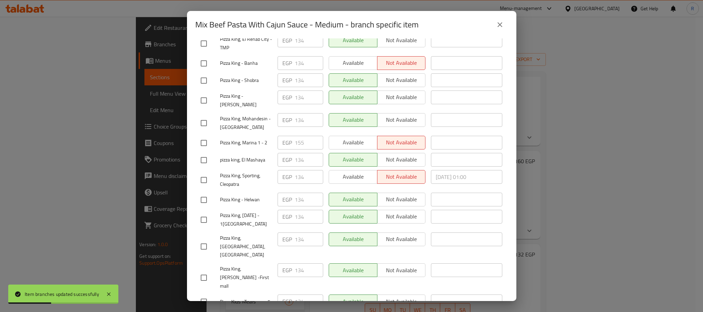
click at [206, 150] on input "checkbox" at bounding box center [204, 143] width 14 height 14
checkbox input "true"
click at [296, 150] on input "155" at bounding box center [309, 143] width 28 height 14
drag, startPoint x: 296, startPoint y: 173, endPoint x: 324, endPoint y: 196, distance: 35.3
click at [297, 150] on input "155" at bounding box center [309, 143] width 28 height 14
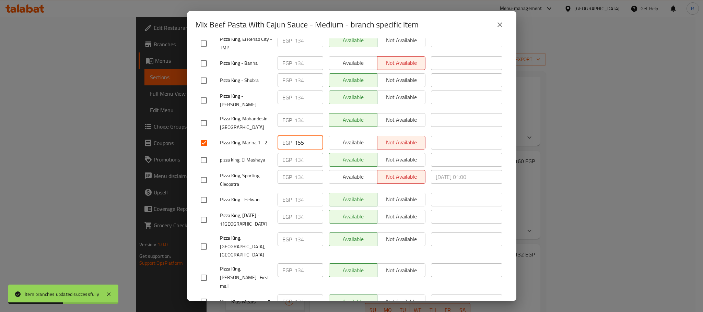
paste input "61"
type input "161"
click at [329, 184] on div "Available Not available" at bounding box center [377, 177] width 97 height 14
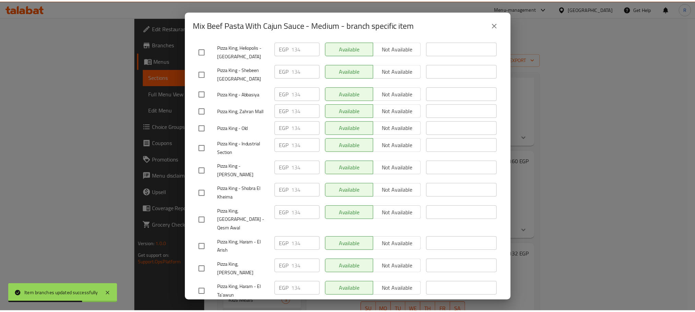
scroll to position [1226, 0]
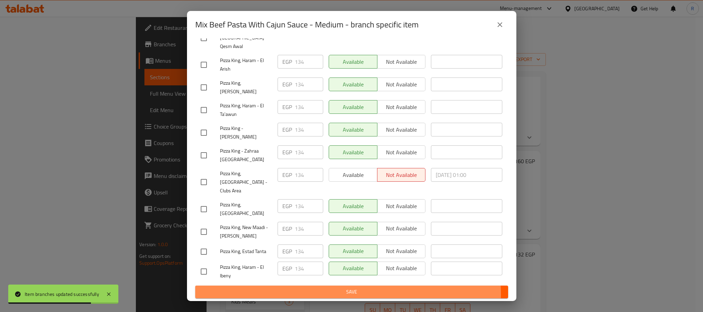
drag, startPoint x: 327, startPoint y: 295, endPoint x: 365, endPoint y: 149, distance: 150.4
click at [327, 295] on span "Save" at bounding box center [352, 292] width 302 height 9
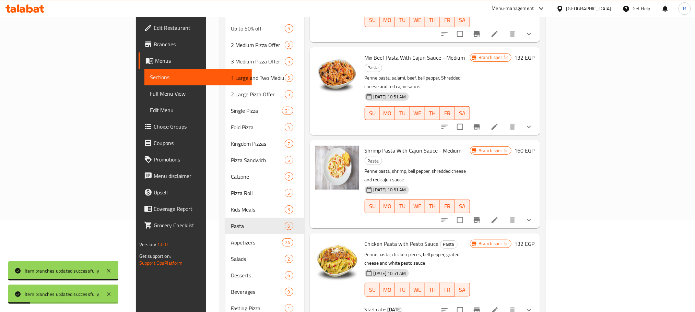
scroll to position [119, 0]
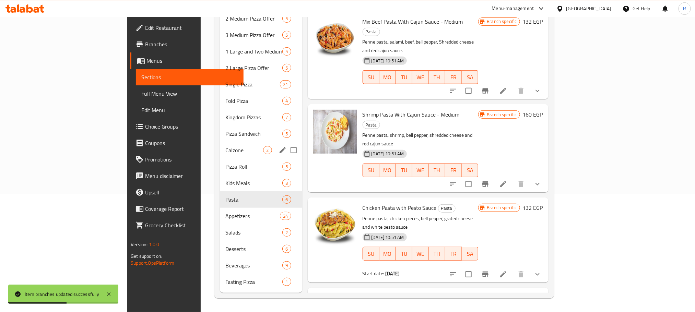
click at [225, 146] on span "Calzone" at bounding box center [244, 150] width 38 height 8
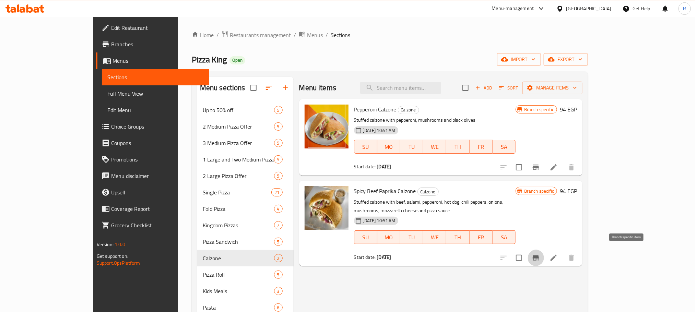
click at [539, 255] on icon "Branch-specific-item" at bounding box center [536, 257] width 6 height 5
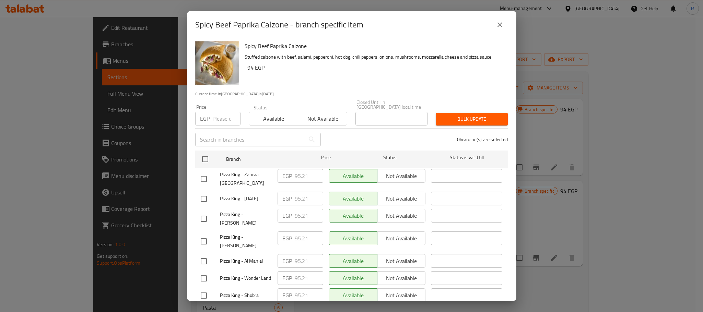
checkbox input "true"
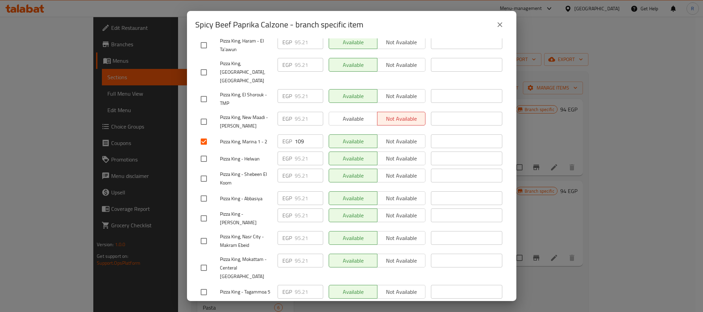
click at [299, 148] on input "109" at bounding box center [309, 142] width 28 height 14
paste input "14"
type input "114"
click at [320, 191] on div "EGP 95.21 ​" at bounding box center [300, 178] width 51 height 25
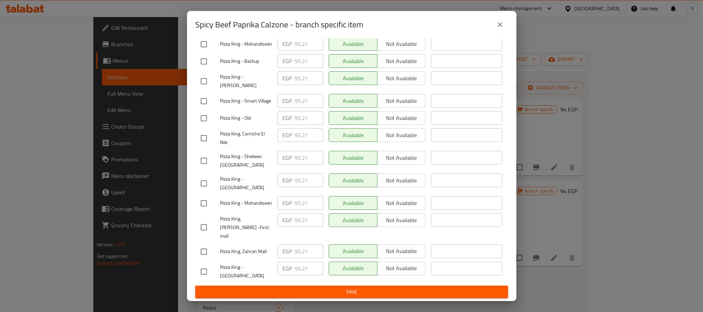
scroll to position [1226, 0]
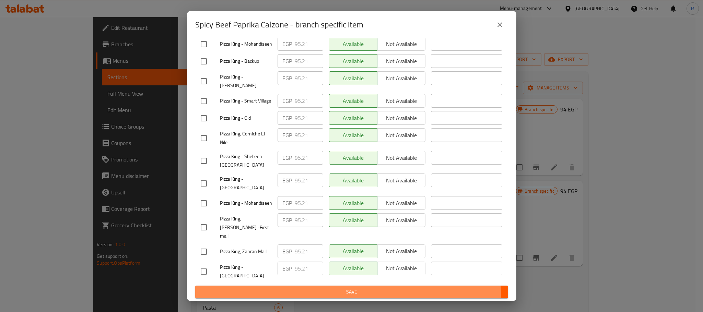
click at [341, 295] on span "Save" at bounding box center [352, 292] width 302 height 9
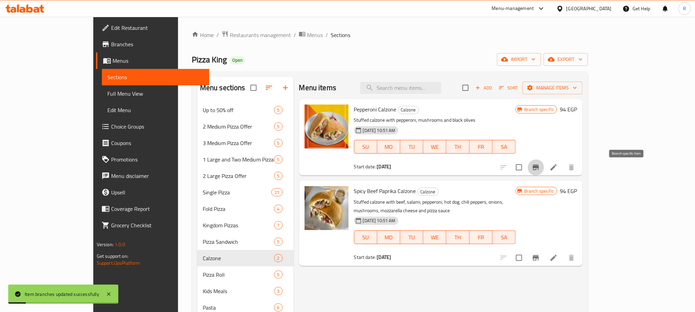
click at [544, 171] on button "Branch-specific-item" at bounding box center [536, 167] width 16 height 16
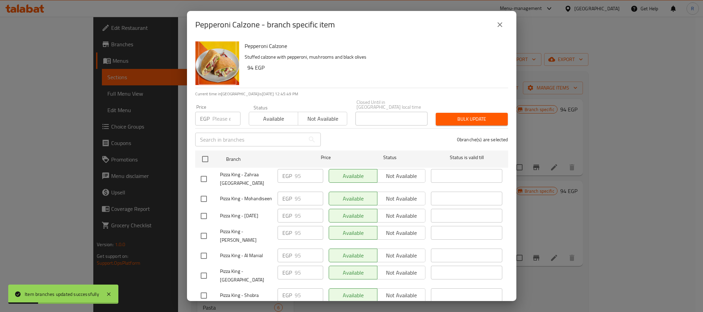
scroll to position [774, 0]
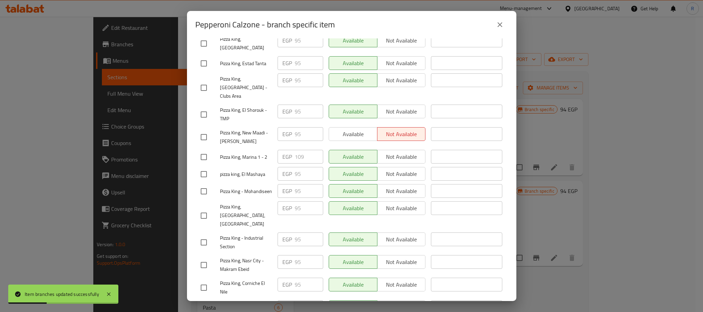
click at [206, 164] on input "checkbox" at bounding box center [204, 157] width 14 height 14
checkbox input "true"
click at [297, 164] on input "109" at bounding box center [309, 157] width 28 height 14
paste input "14"
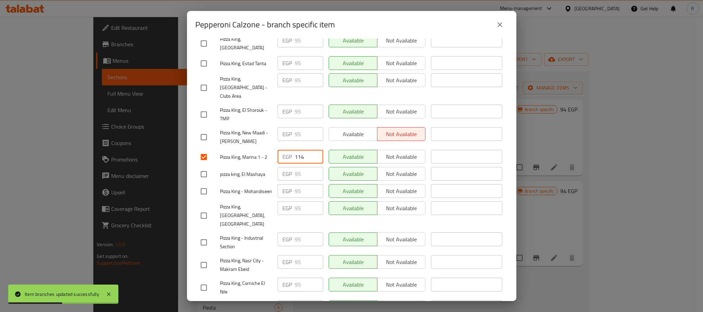
type input "114"
click at [326, 201] on div "Available Not available" at bounding box center [377, 192] width 103 height 20
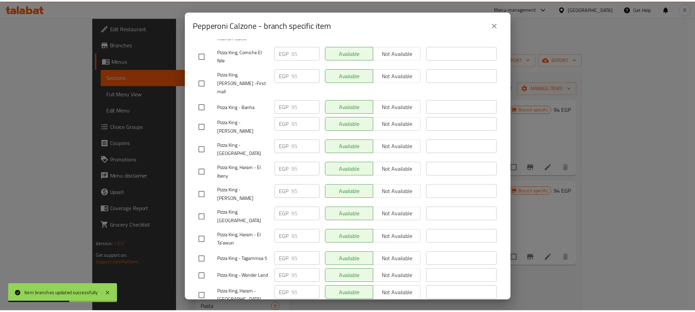
scroll to position [1226, 0]
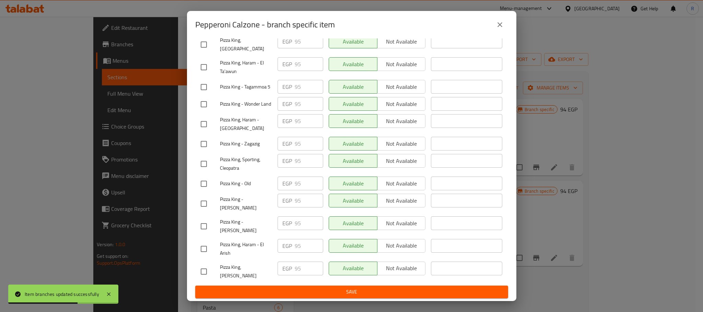
click at [324, 291] on span "Save" at bounding box center [352, 292] width 302 height 9
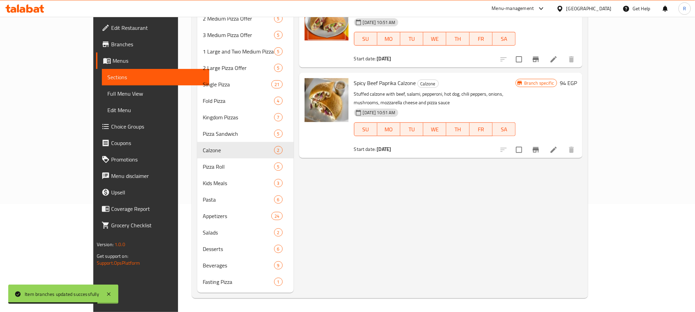
scroll to position [0, 0]
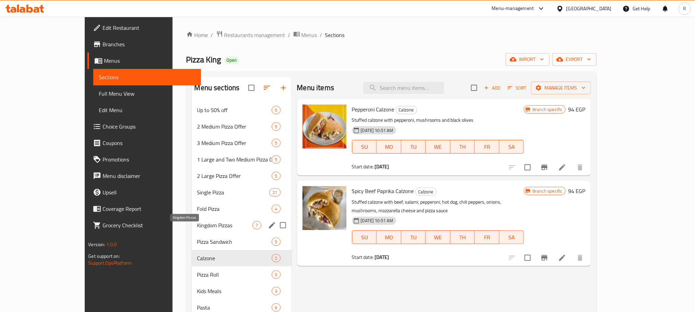
click at [197, 230] on span "Kingdom Pizzas" at bounding box center [225, 225] width 56 height 8
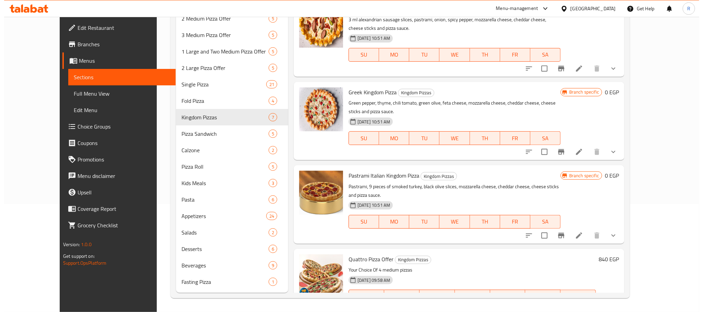
scroll to position [119, 0]
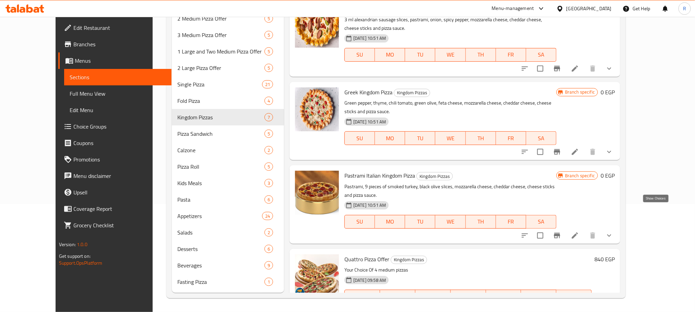
click at [614, 232] on icon "show more" at bounding box center [609, 236] width 8 height 8
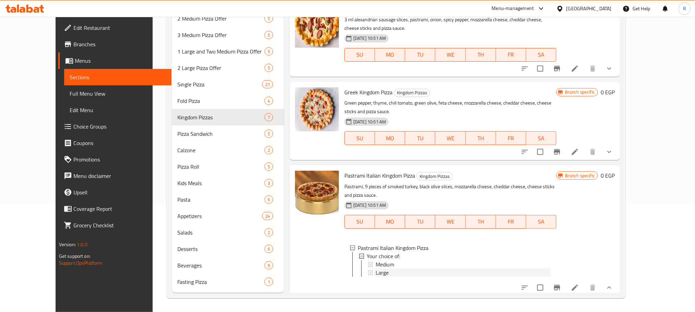
click at [381, 269] on div "Large" at bounding box center [463, 273] width 175 height 8
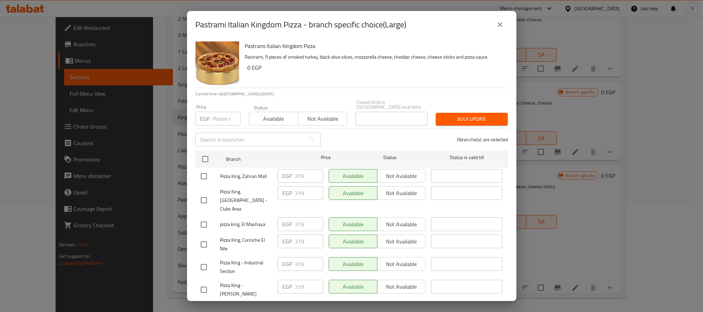
scroll to position [1097, 0]
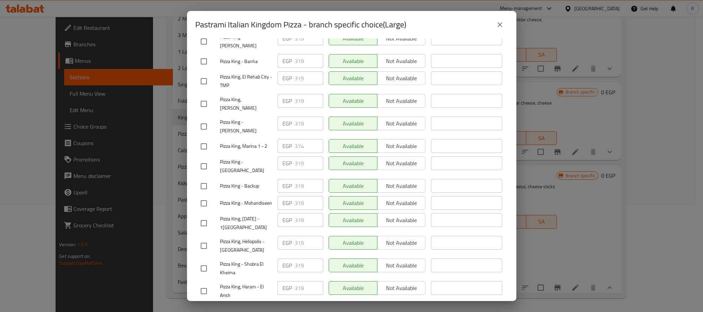
drag, startPoint x: 203, startPoint y: 174, endPoint x: 286, endPoint y: 178, distance: 83.5
click at [203, 154] on input "checkbox" at bounding box center [204, 146] width 14 height 14
checkbox input "true"
click at [299, 153] on input "374" at bounding box center [309, 146] width 28 height 14
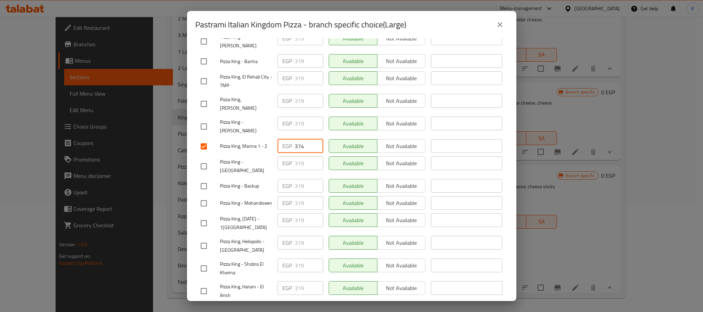
paste input "90"
type input "390"
click at [320, 196] on div "EGP 319 ​" at bounding box center [300, 186] width 51 height 20
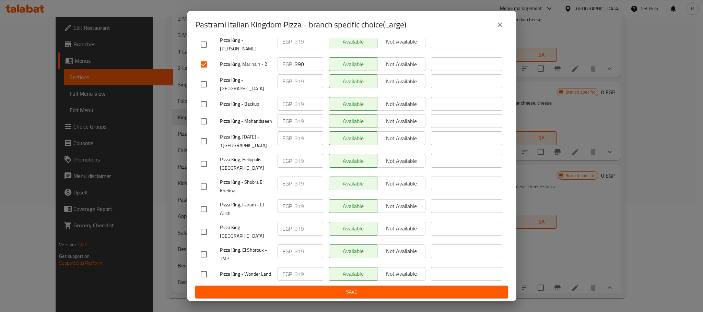
scroll to position [1226, 0]
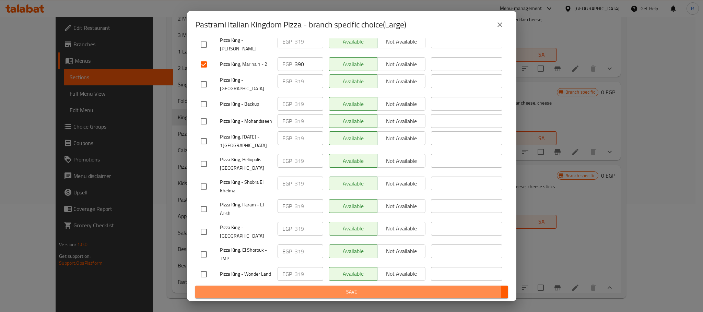
click at [329, 293] on span "Save" at bounding box center [352, 292] width 302 height 9
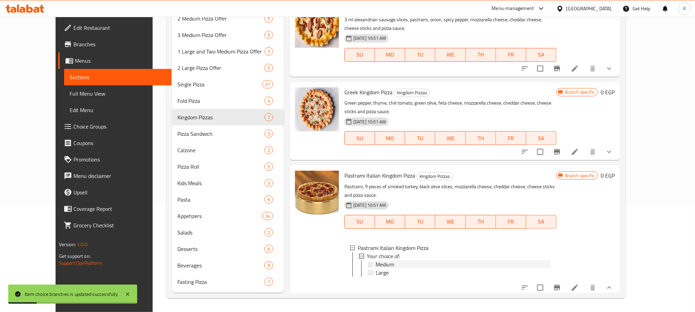
click at [408, 260] on div "Medium" at bounding box center [463, 264] width 175 height 8
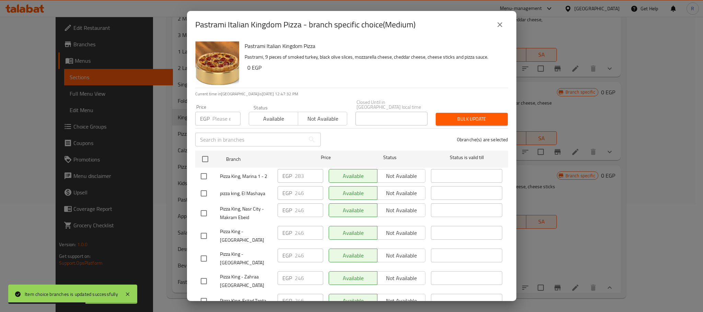
click at [204, 179] on input "checkbox" at bounding box center [204, 176] width 14 height 14
checkbox input "true"
click at [301, 172] on input "283" at bounding box center [309, 176] width 28 height 14
paste input "96"
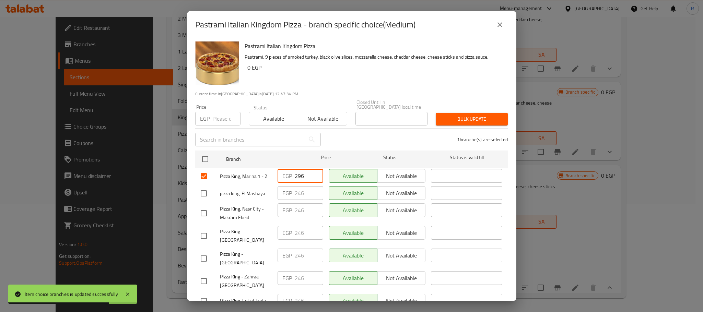
type input "296"
click at [320, 200] on div "EGP 246 ​" at bounding box center [300, 194] width 51 height 20
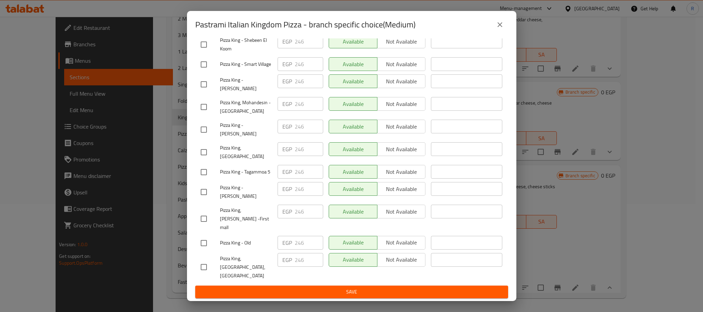
click at [323, 292] on span "Save" at bounding box center [352, 292] width 302 height 9
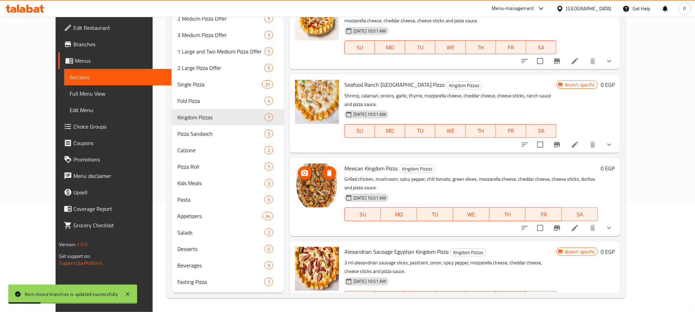
scroll to position [0, 0]
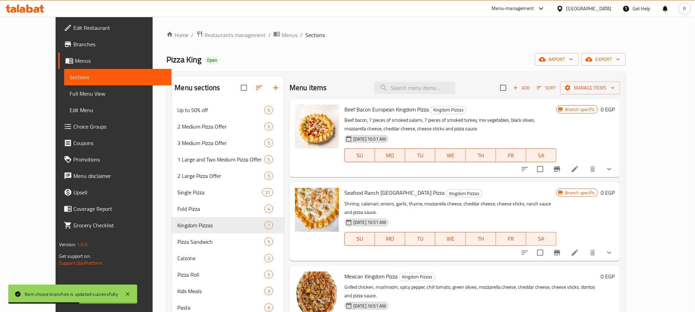
click at [618, 174] on button "show more" at bounding box center [609, 169] width 16 height 16
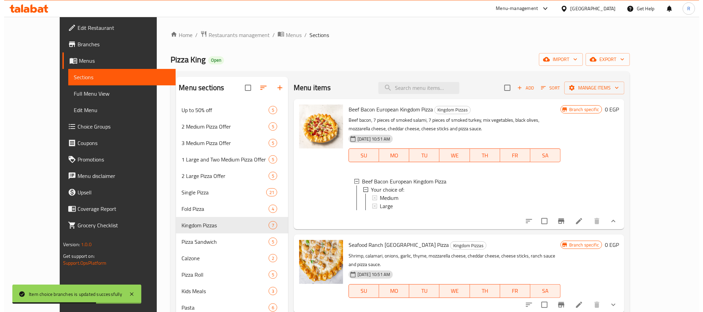
scroll to position [51, 0]
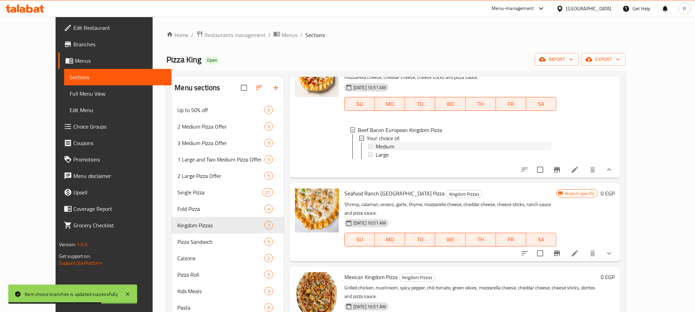
click at [379, 151] on span "Medium" at bounding box center [385, 146] width 19 height 8
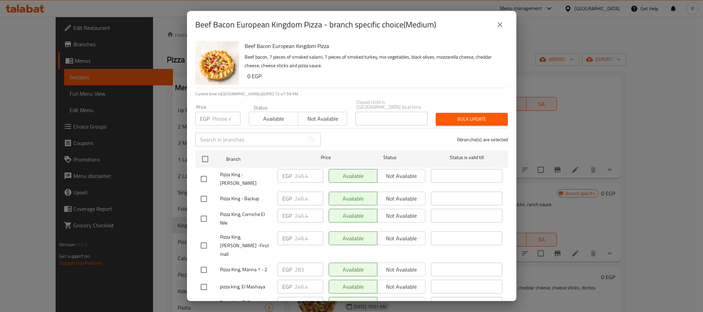
click at [206, 268] on input "checkbox" at bounding box center [204, 270] width 14 height 14
checkbox input "true"
click at [296, 265] on input "283" at bounding box center [309, 270] width 28 height 14
paste input "96"
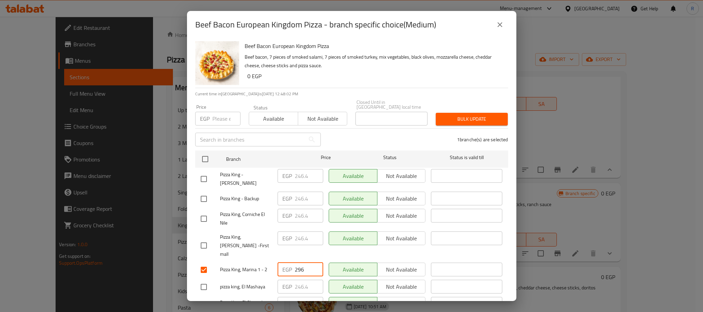
type input "296"
click at [326, 264] on div "Available Not available" at bounding box center [377, 270] width 103 height 20
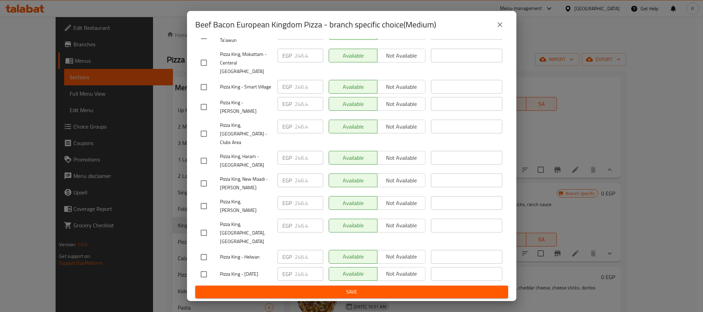
scroll to position [1226, 0]
click at [324, 293] on span "Save" at bounding box center [352, 292] width 302 height 9
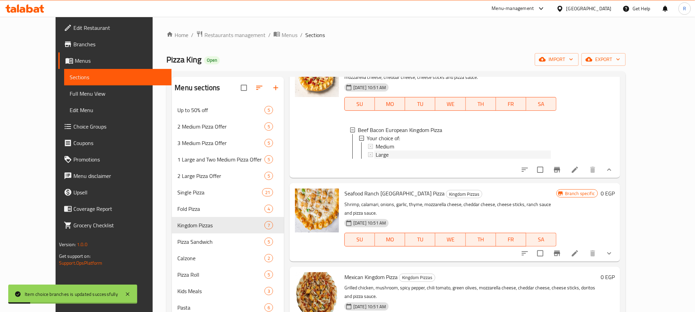
click at [445, 158] on div "Large" at bounding box center [463, 155] width 175 height 8
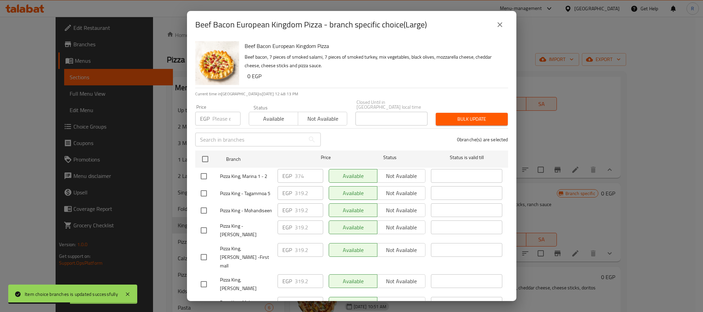
click at [205, 178] on input "checkbox" at bounding box center [204, 176] width 14 height 14
checkbox input "true"
click at [296, 177] on input "374" at bounding box center [309, 176] width 28 height 14
paste input "90"
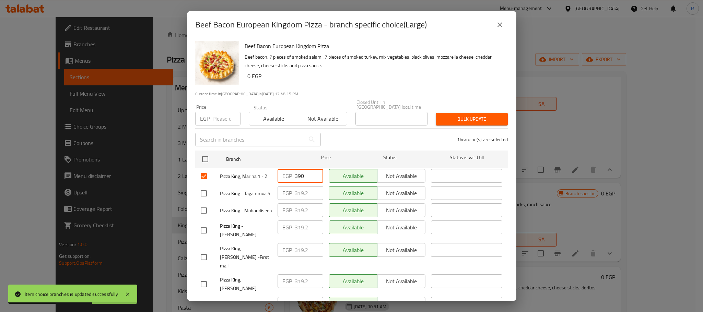
type input "390"
click at [320, 194] on div "EGP 319.2 ​" at bounding box center [300, 194] width 51 height 20
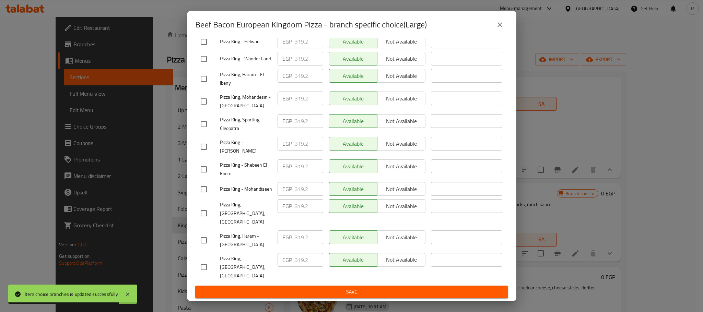
click at [332, 286] on button "Save" at bounding box center [351, 292] width 313 height 13
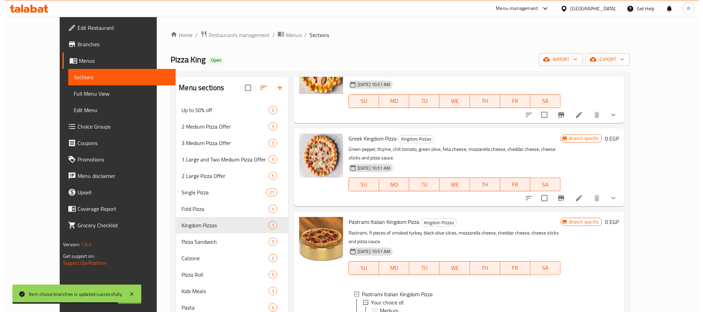
scroll to position [367, 0]
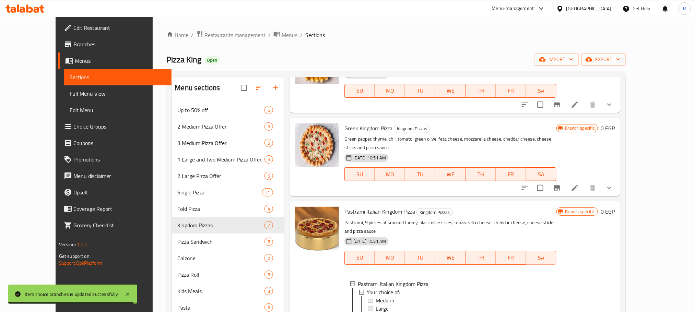
click at [614, 184] on icon "show more" at bounding box center [609, 188] width 8 height 8
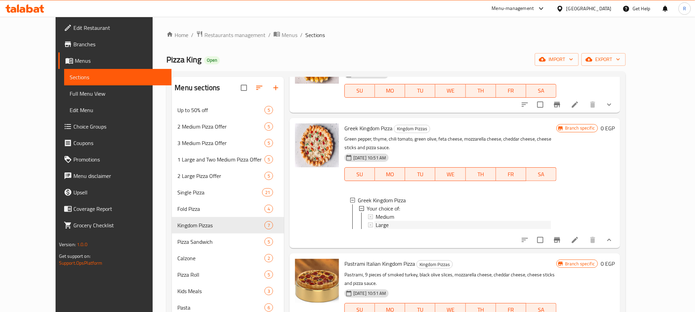
click at [376, 221] on span "Large" at bounding box center [382, 225] width 13 height 8
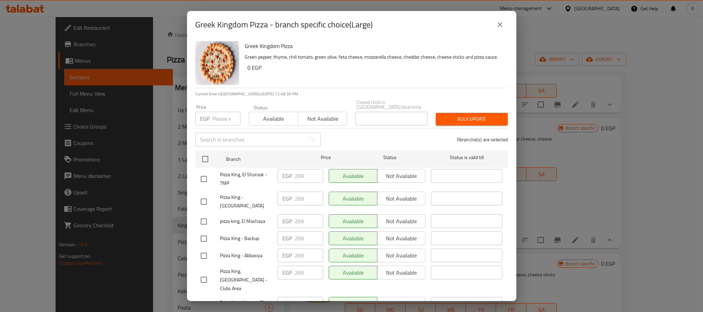
scroll to position [816, 0]
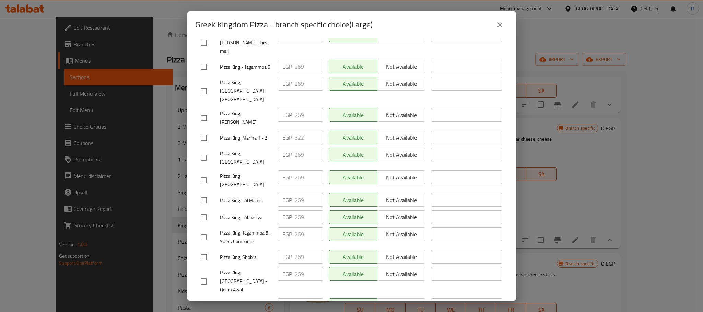
click at [202, 145] on input "checkbox" at bounding box center [204, 138] width 14 height 14
checkbox input "true"
click at [302, 144] on input "322" at bounding box center [309, 138] width 28 height 14
click at [300, 144] on input "322" at bounding box center [309, 138] width 28 height 14
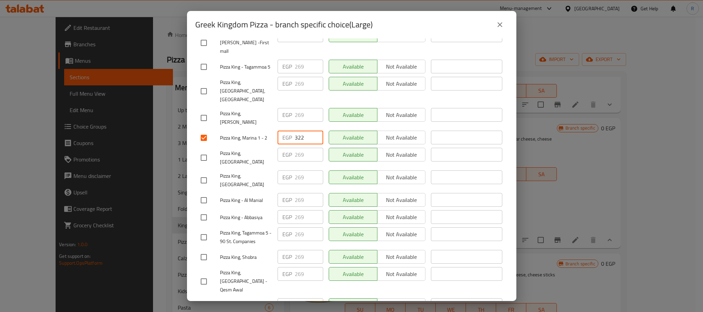
click at [300, 144] on input "322" at bounding box center [309, 138] width 28 height 14
paste input "36"
type input "336"
click at [320, 171] on div "EGP 269 ​" at bounding box center [300, 157] width 51 height 25
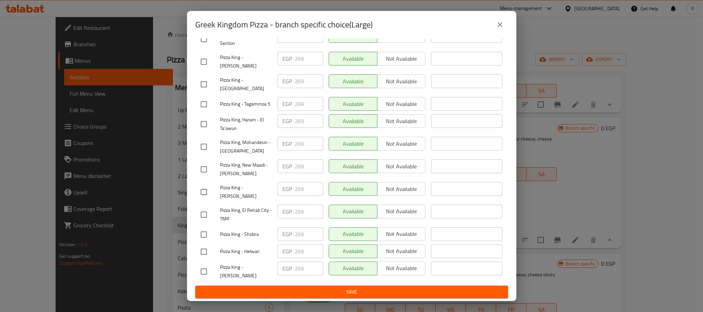
scroll to position [1226, 0]
click at [322, 291] on span "Save" at bounding box center [352, 292] width 302 height 9
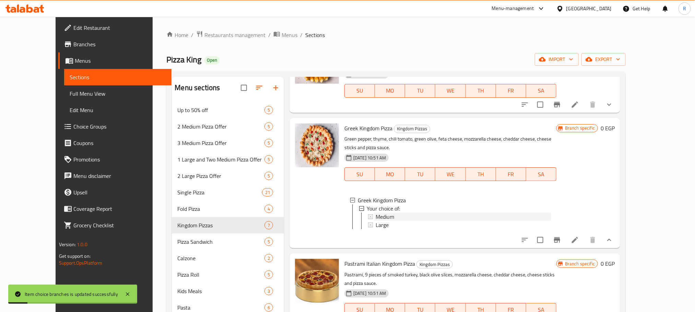
click at [415, 213] on div "Medium" at bounding box center [463, 217] width 175 height 8
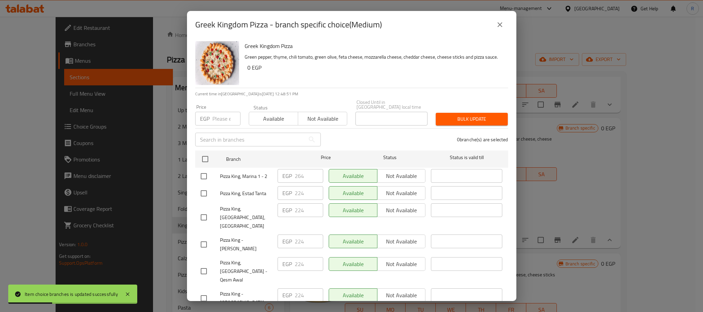
click at [203, 176] on input "checkbox" at bounding box center [204, 176] width 14 height 14
checkbox input "true"
click at [299, 176] on input "264" at bounding box center [309, 176] width 28 height 14
paste input "76"
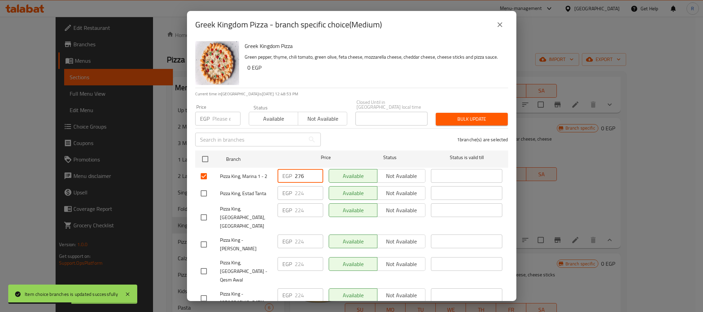
type input "276"
click at [326, 230] on div "Available Not available" at bounding box center [377, 218] width 103 height 34
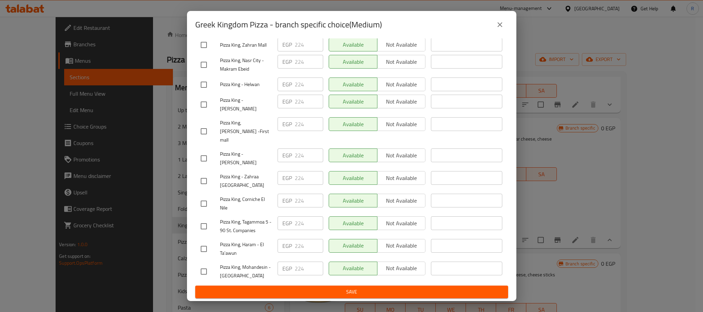
click at [310, 290] on span "Save" at bounding box center [352, 292] width 302 height 9
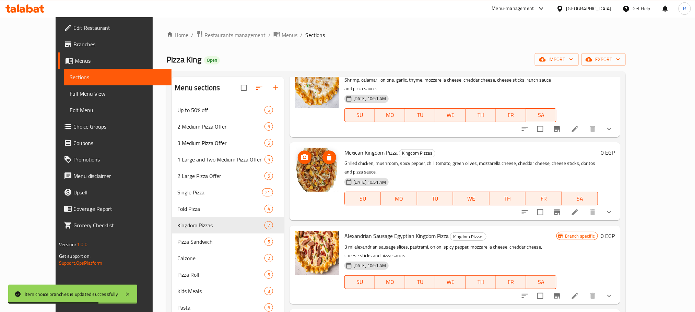
scroll to position [206, 0]
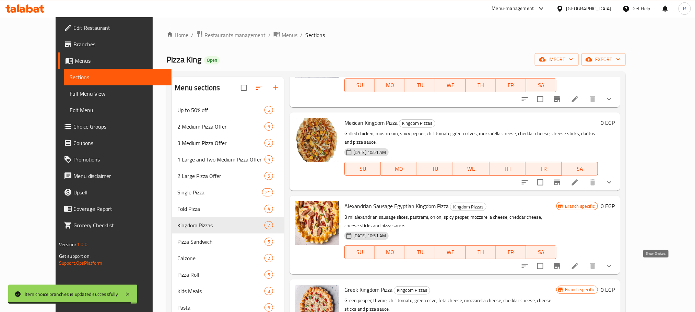
click at [614, 266] on icon "show more" at bounding box center [609, 266] width 8 height 8
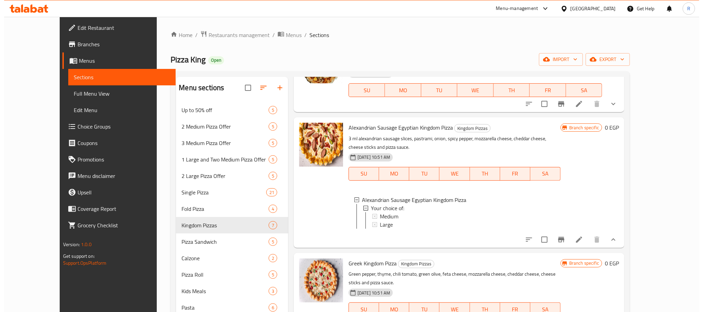
scroll to position [309, 0]
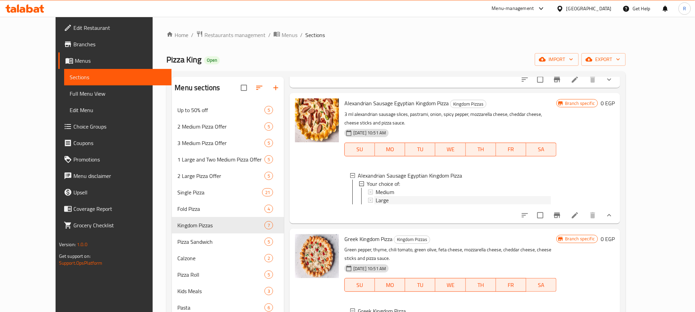
click at [388, 200] on div "Large" at bounding box center [463, 200] width 175 height 8
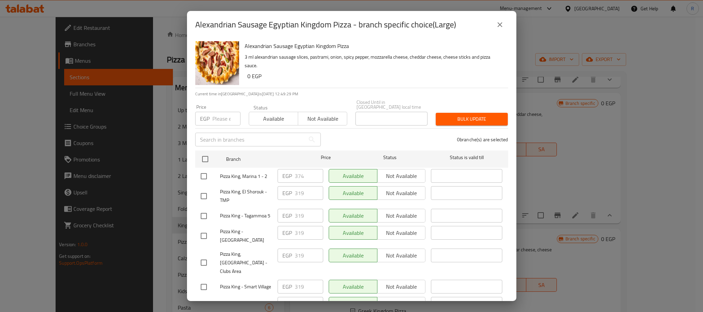
click at [204, 178] on input "checkbox" at bounding box center [204, 176] width 14 height 14
checkbox input "true"
click at [301, 174] on input "374" at bounding box center [309, 176] width 28 height 14
paste input "90"
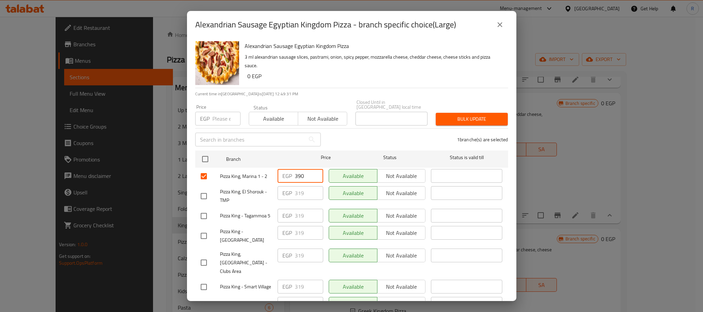
type input "390"
click at [322, 188] on div "EGP 319 ​" at bounding box center [300, 196] width 51 height 25
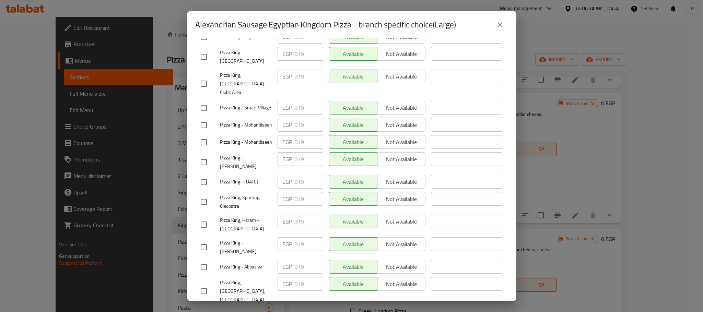
scroll to position [566, 0]
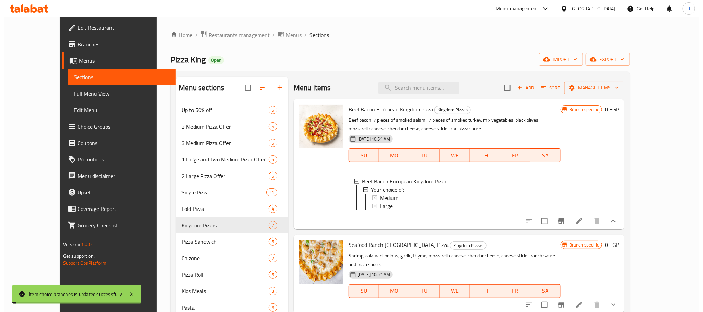
scroll to position [309, 0]
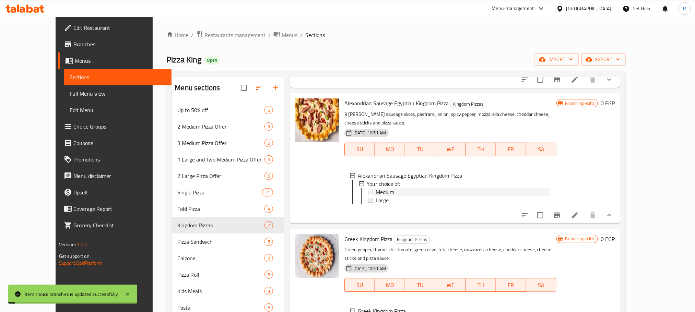
click at [380, 192] on span "Medium" at bounding box center [385, 192] width 19 height 8
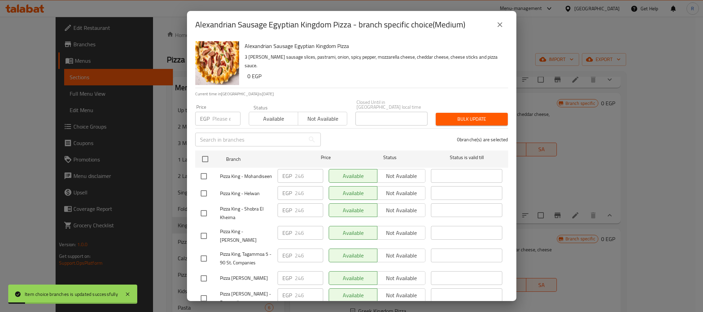
scroll to position [1055, 0]
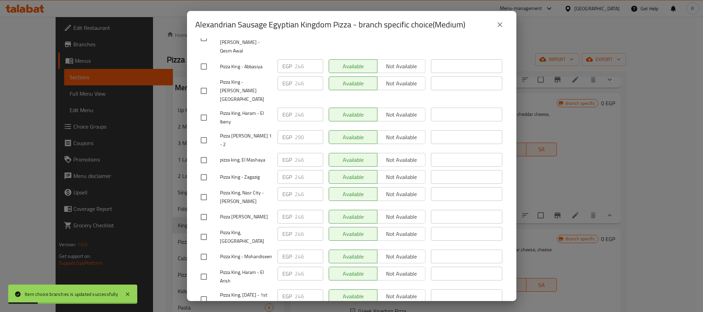
click at [205, 148] on input "checkbox" at bounding box center [204, 140] width 14 height 14
checkbox input "true"
click at [295, 144] on input "290" at bounding box center [309, 137] width 28 height 14
paste input "302"
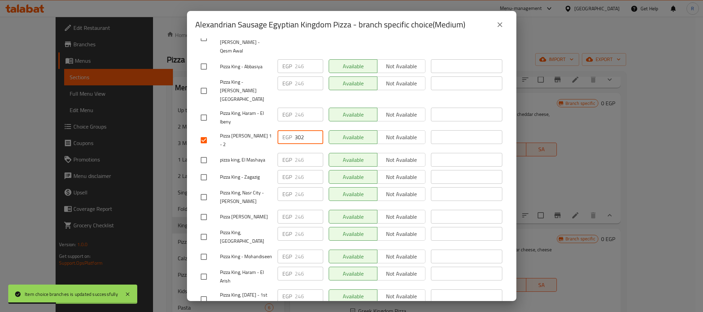
type input "302"
click at [331, 167] on div "Available Not available" at bounding box center [377, 160] width 97 height 14
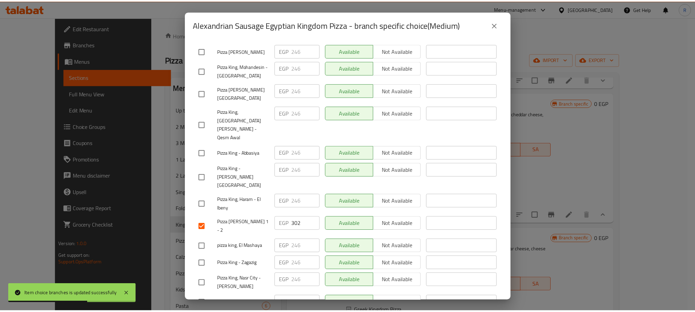
scroll to position [1226, 0]
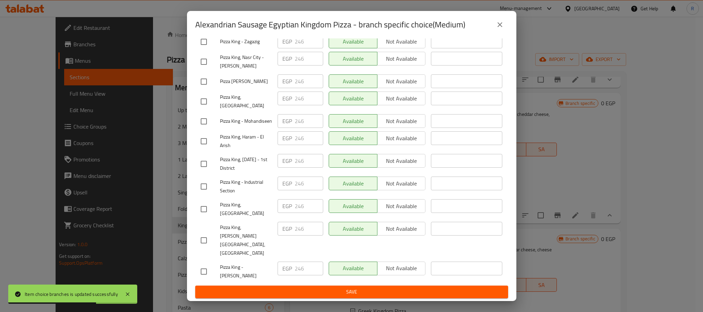
click at [324, 295] on span "Save" at bounding box center [352, 292] width 302 height 9
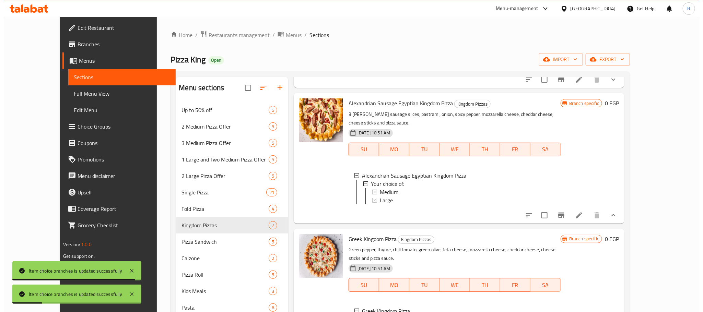
scroll to position [206, 0]
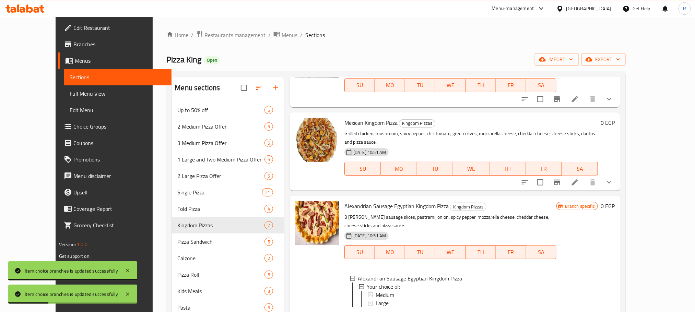
click at [614, 178] on icon "show more" at bounding box center [609, 182] width 8 height 8
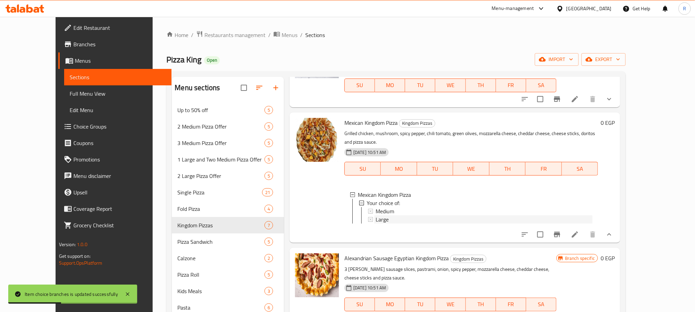
click at [386, 222] on div "Large" at bounding box center [484, 219] width 217 height 8
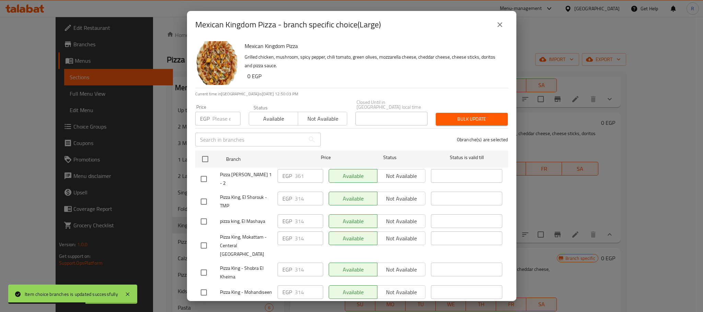
click at [203, 178] on input "checkbox" at bounding box center [204, 179] width 14 height 14
checkbox input "true"
click at [297, 174] on input "361" at bounding box center [309, 176] width 28 height 14
paste input "76"
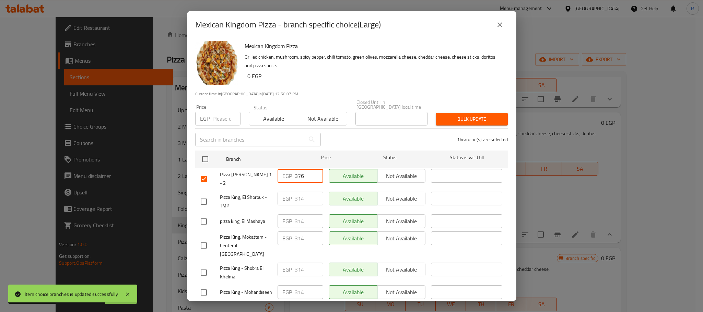
type input "376"
click at [334, 189] on div "Available Not available" at bounding box center [377, 201] width 103 height 25
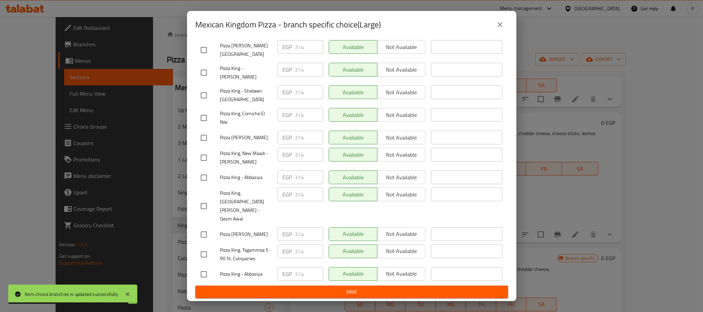
scroll to position [1226, 0]
click at [355, 296] on button "Save" at bounding box center [351, 292] width 313 height 13
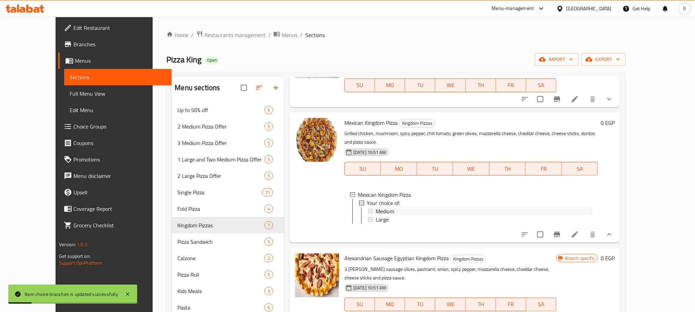
click at [382, 215] on div "Medium" at bounding box center [484, 211] width 217 height 8
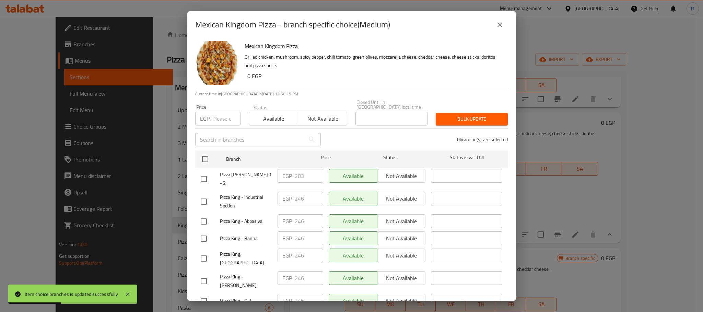
click at [204, 179] on input "checkbox" at bounding box center [204, 179] width 14 height 14
checkbox input "true"
click at [299, 175] on input "283" at bounding box center [309, 176] width 28 height 14
paste input "96"
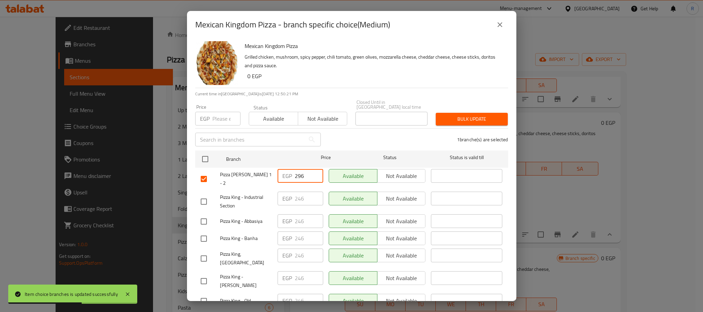
type input "296"
click at [341, 203] on div "Available Not available" at bounding box center [377, 199] width 97 height 14
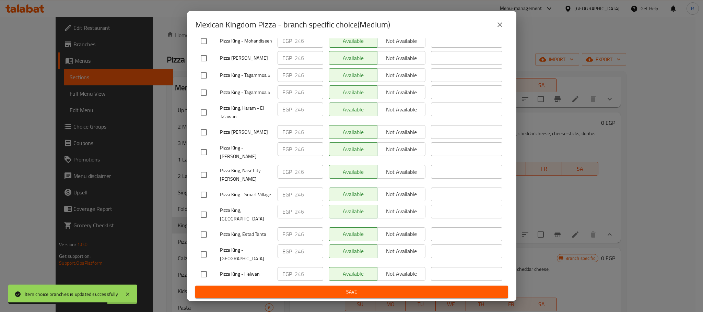
click at [361, 288] on span "Save" at bounding box center [352, 292] width 302 height 9
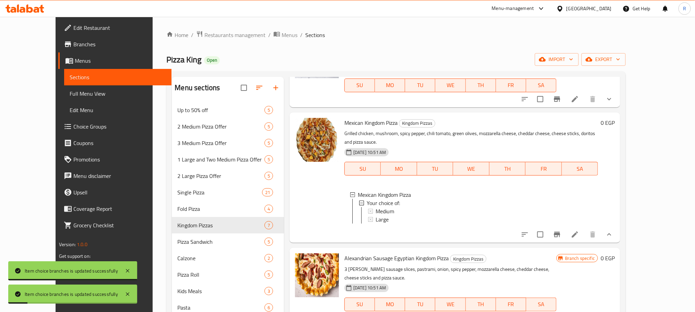
scroll to position [51, 0]
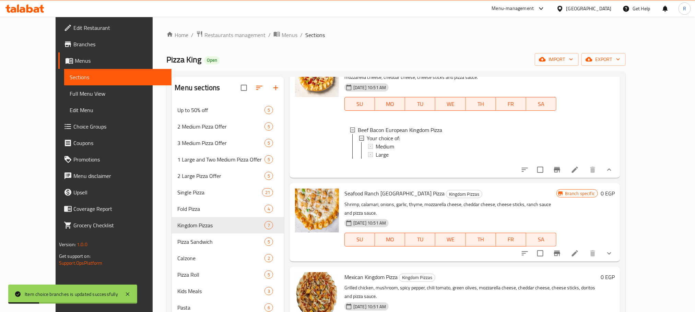
click at [614, 258] on icon "show more" at bounding box center [609, 253] width 8 height 8
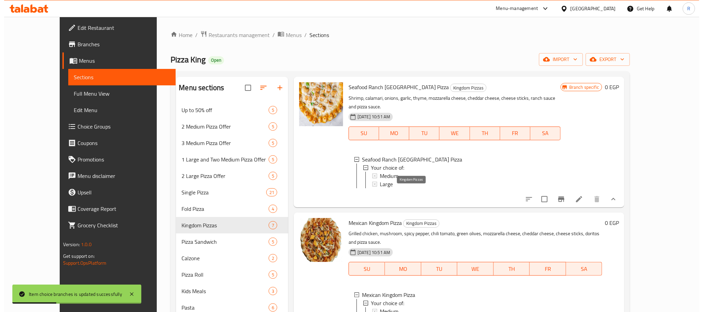
scroll to position [206, 0]
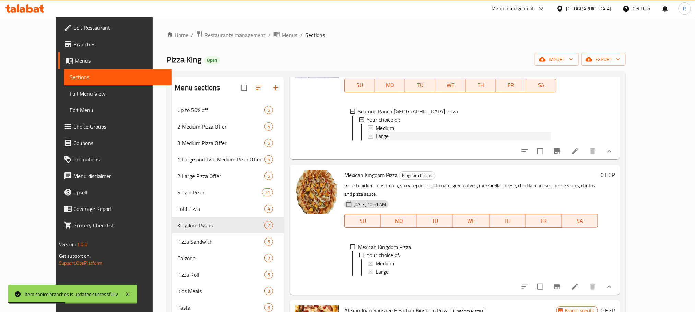
click at [376, 140] on span "Large" at bounding box center [382, 136] width 13 height 8
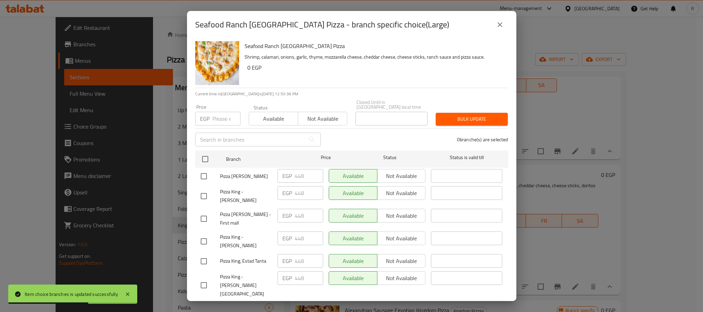
scroll to position [532, 0]
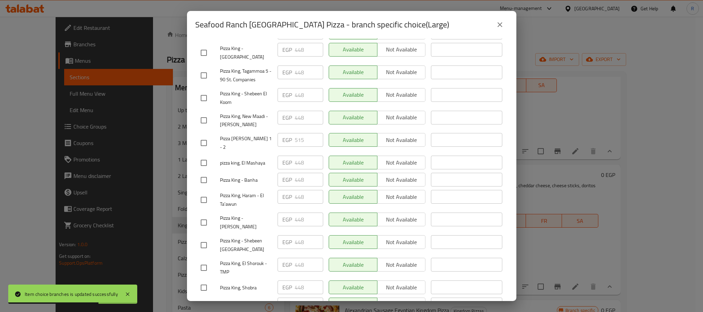
click at [199, 150] on input "checkbox" at bounding box center [204, 143] width 14 height 14
checkbox input "true"
click at [292, 147] on div "EGP 515 ​" at bounding box center [301, 140] width 46 height 14
click at [295, 147] on input "515" at bounding box center [309, 140] width 28 height 14
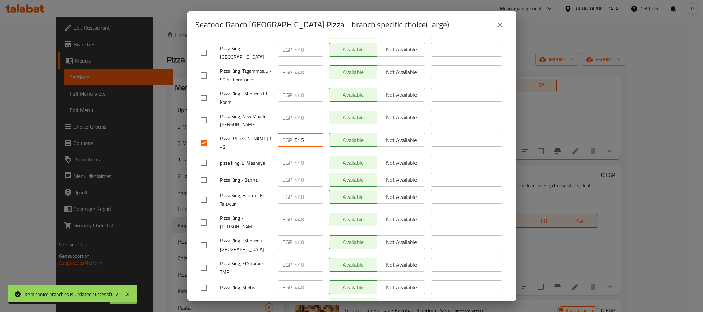
paste input "38"
type input "538"
click at [326, 173] on div "Available Not available" at bounding box center [377, 163] width 103 height 20
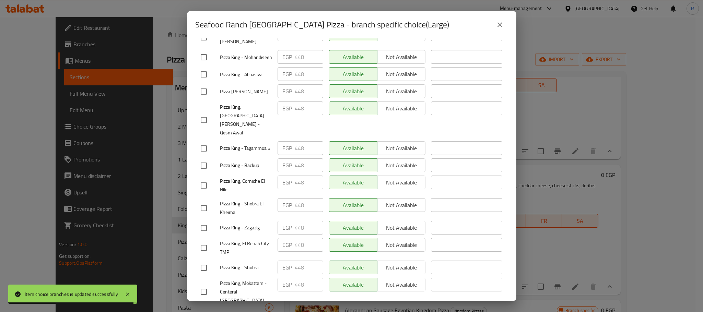
scroll to position [1226, 0]
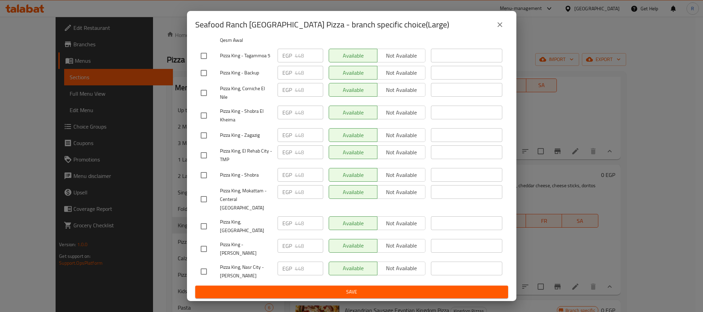
click at [339, 292] on span "Save" at bounding box center [352, 292] width 302 height 9
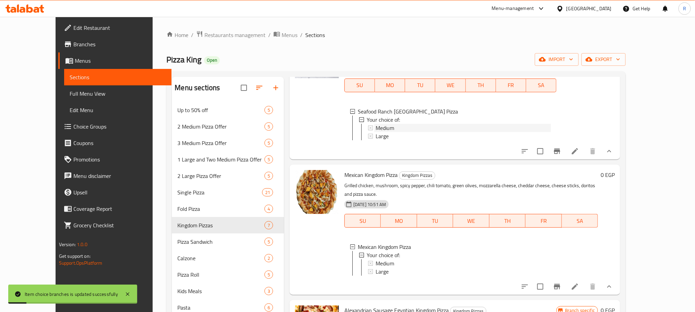
click at [390, 132] on div "Medium" at bounding box center [463, 128] width 175 height 8
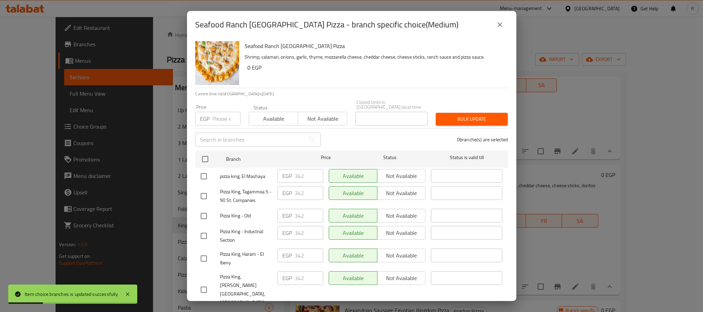
scroll to position [239, 0]
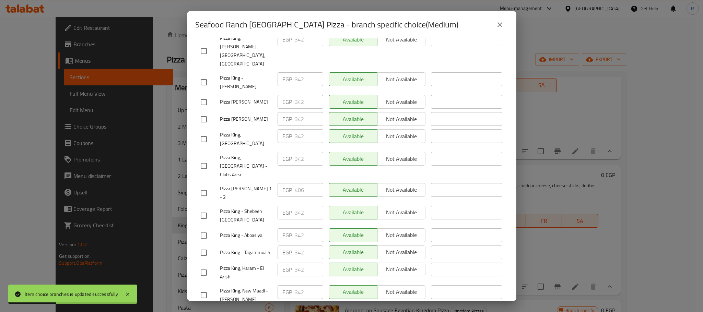
click at [202, 186] on input "checkbox" at bounding box center [204, 193] width 14 height 14
checkbox input "true"
click at [296, 183] on input "406" at bounding box center [309, 190] width 28 height 14
paste input "23"
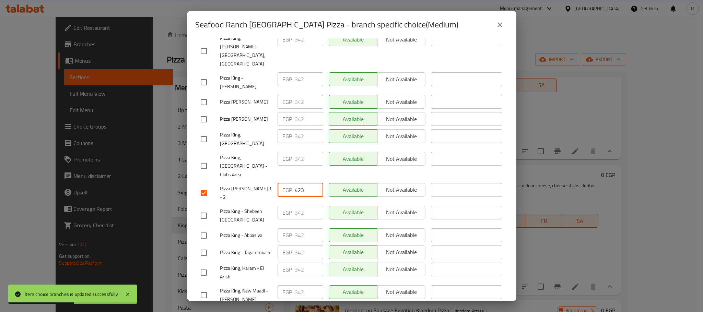
type input "423"
click at [341, 206] on div "Available Not available" at bounding box center [377, 213] width 97 height 14
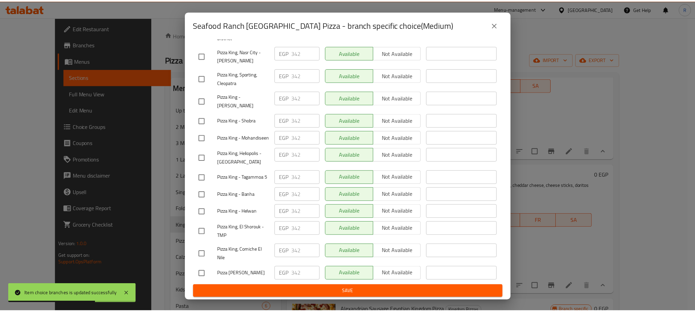
scroll to position [1226, 0]
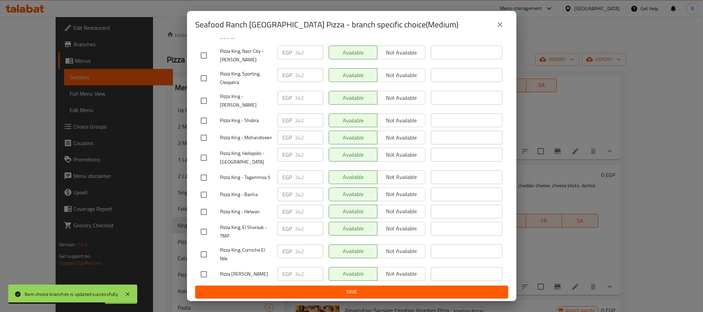
click at [343, 289] on span "Save" at bounding box center [352, 292] width 302 height 9
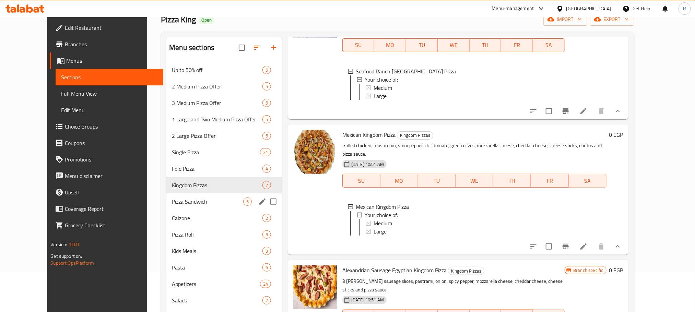
scroll to position [51, 0]
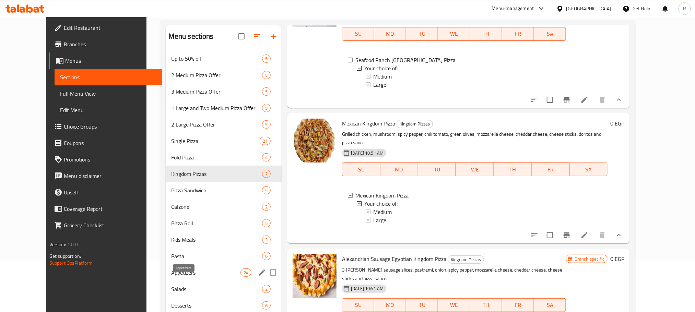
click at [171, 277] on span "Appetizers" at bounding box center [205, 273] width 69 height 8
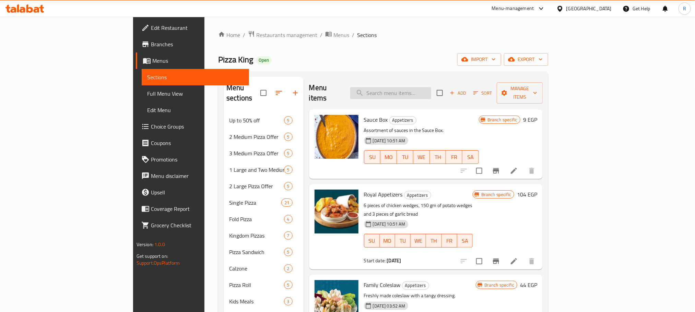
click at [422, 88] on input "search" at bounding box center [390, 93] width 81 height 12
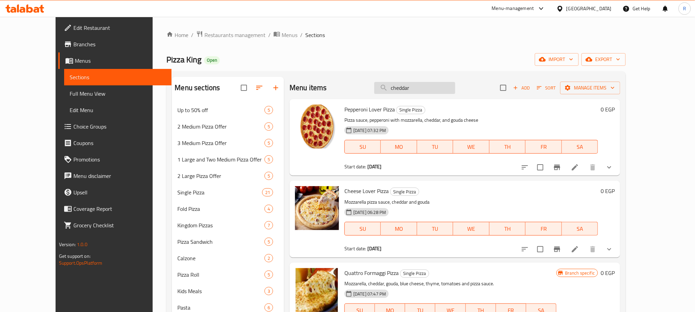
click at [419, 91] on input "cheddar" at bounding box center [414, 88] width 81 height 12
paste input "أصابع شيدر"
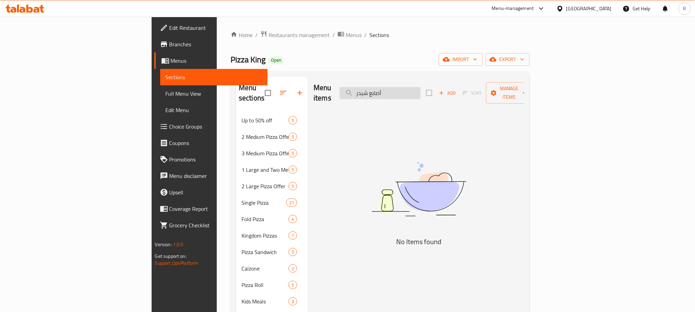
click at [410, 90] on input "أصابع شيدر" at bounding box center [380, 93] width 81 height 12
click at [416, 90] on input "أصابع شيدر" at bounding box center [380, 93] width 81 height 12
type input "صابع"
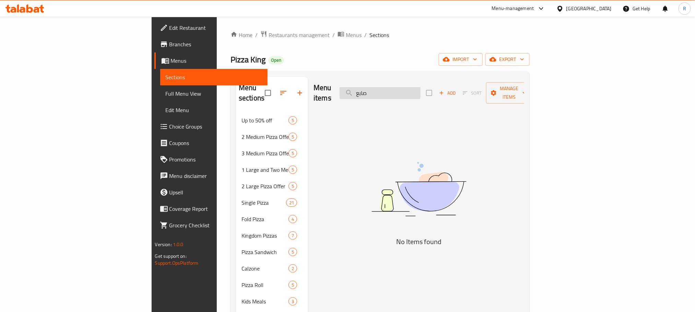
click at [421, 90] on input "صابع" at bounding box center [380, 93] width 81 height 12
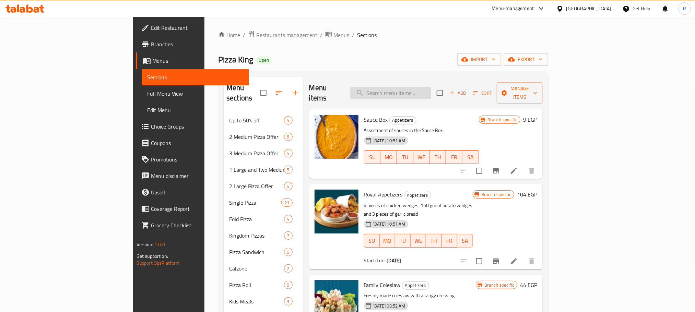
click at [431, 93] on input "search" at bounding box center [390, 93] width 81 height 12
paste input "باربيكيو تشيز فرايز"
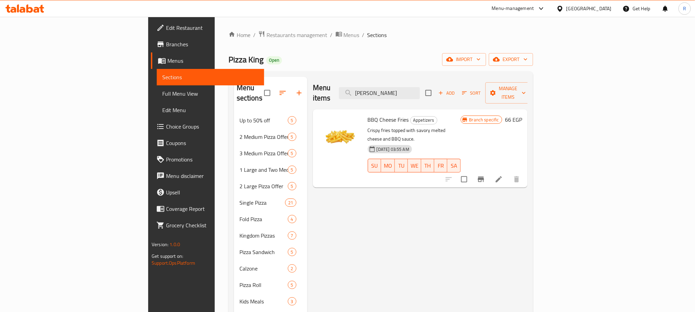
type input "باربيكيو تشيز فرايز"
click at [484, 177] on icon "Branch-specific-item" at bounding box center [481, 179] width 6 height 5
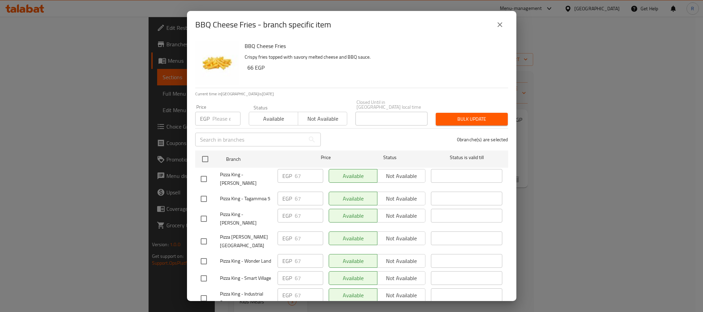
scroll to position [668, 0]
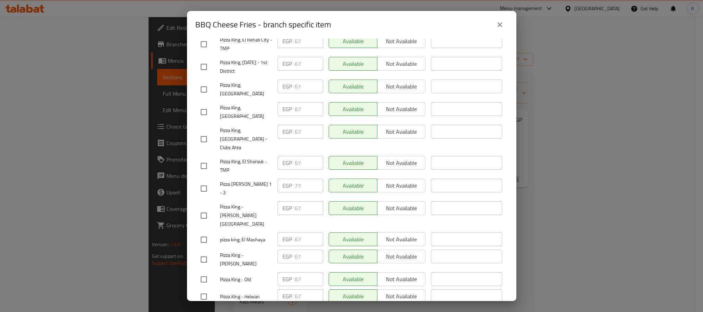
click at [209, 182] on input "checkbox" at bounding box center [204, 189] width 14 height 14
checkbox input "true"
click at [295, 179] on input "77" at bounding box center [309, 186] width 28 height 14
paste input "81"
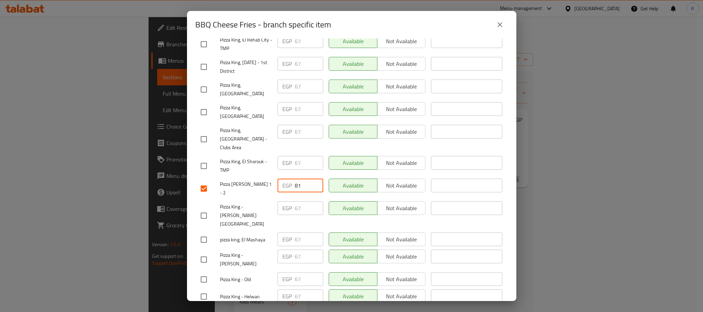
type input "81"
click at [341, 205] on div "Available Not available" at bounding box center [377, 216] width 103 height 34
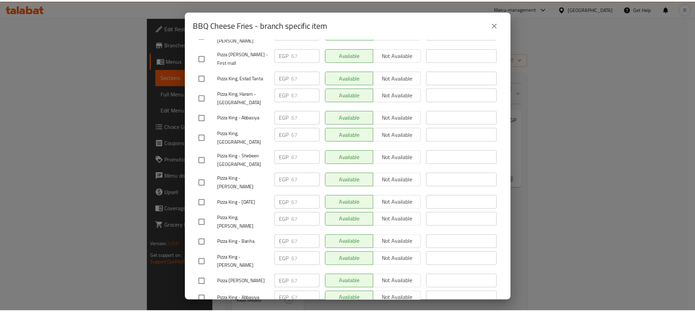
scroll to position [1226, 0]
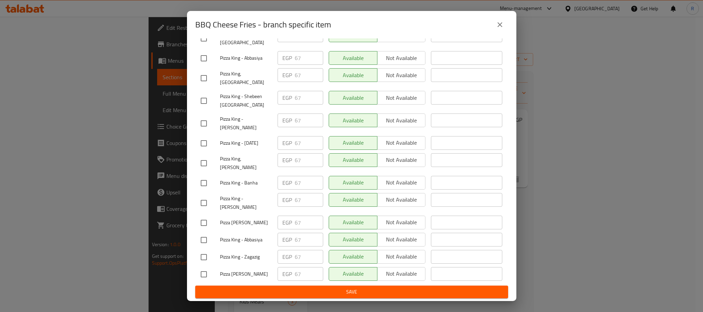
click at [342, 292] on span "Save" at bounding box center [352, 292] width 302 height 9
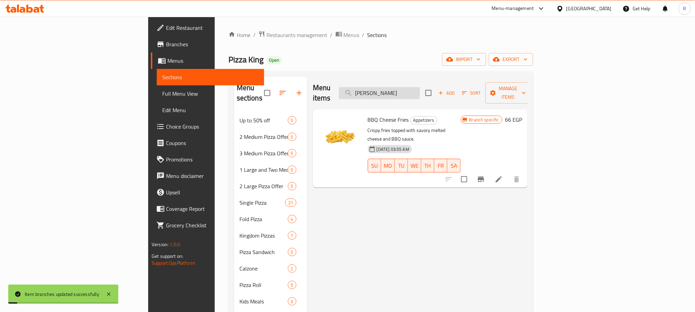
click at [420, 90] on input "باربيكيو تشيز فرايز" at bounding box center [379, 93] width 81 height 12
paste input "اطس ودجيز هالبينو بصوص الجبنة"
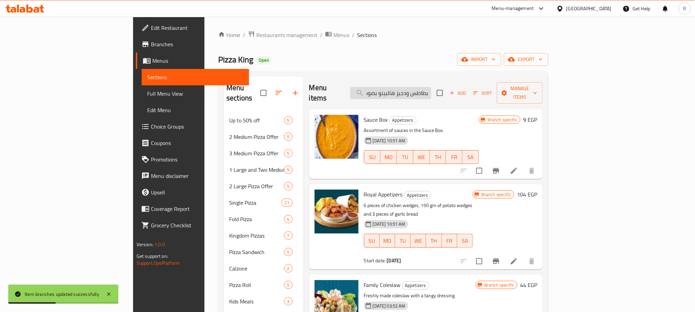
click at [413, 89] on input "بطاطس ودجيز هالبينو بصوص الجبنة" at bounding box center [390, 93] width 81 height 12
drag, startPoint x: 413, startPoint y: 89, endPoint x: 379, endPoint y: 97, distance: 34.6
click at [379, 97] on div "Menu items بطاطس ودجيز هالبينو بصوص الجبنة Add Sort Manage items" at bounding box center [426, 93] width 234 height 33
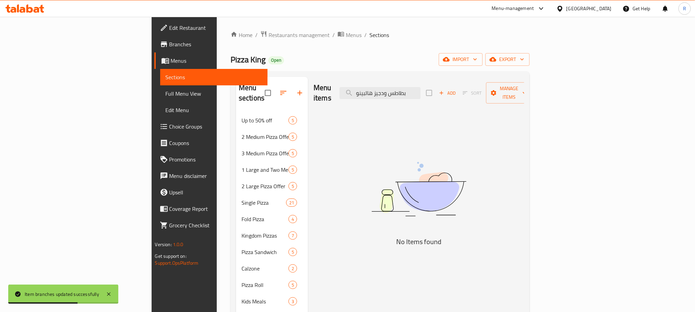
type input "بطاطس ودجيز هالبينو"
click at [421, 90] on input "بطاطس ودجيز هالبينو" at bounding box center [380, 93] width 81 height 12
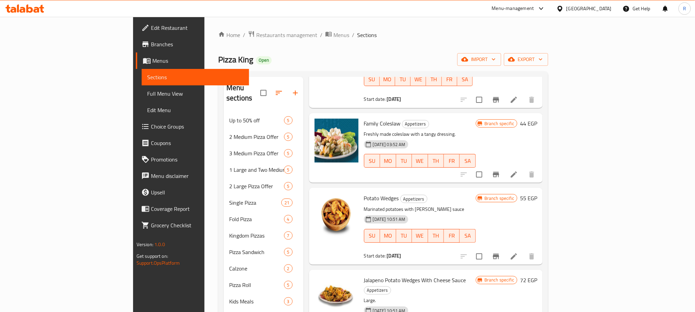
scroll to position [206, 0]
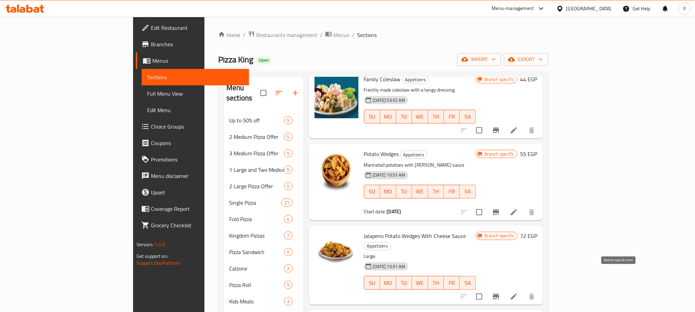
click at [504, 289] on button "Branch-specific-item" at bounding box center [496, 297] width 16 height 16
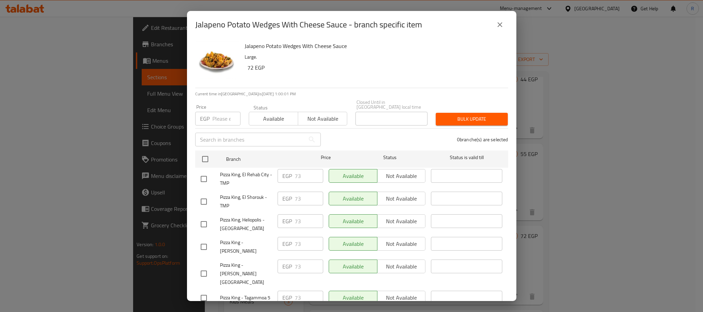
click at [503, 27] on icon "close" at bounding box center [500, 25] width 8 height 8
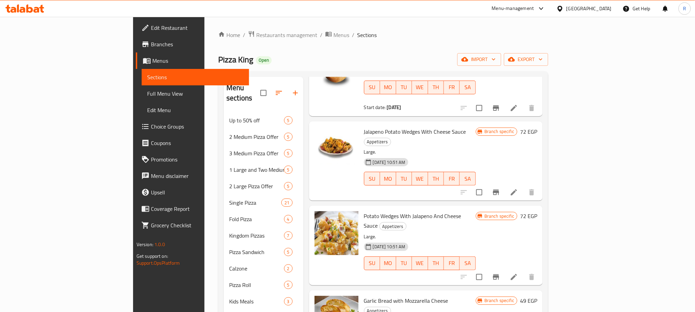
scroll to position [360, 0]
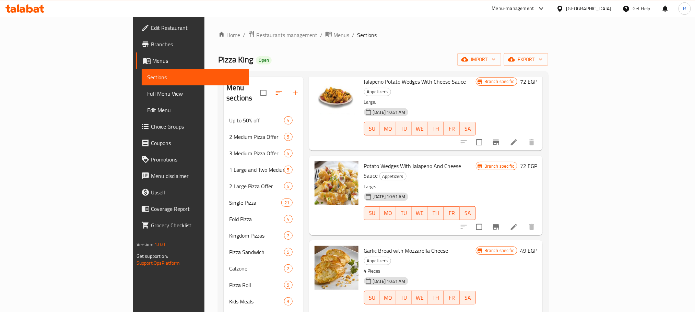
click at [364, 161] on span "Potato Wedges With Jalapeno And Cheese Sauce" at bounding box center [412, 171] width 97 height 20
drag, startPoint x: 362, startPoint y: 148, endPoint x: 334, endPoint y: 146, distance: 28.9
click at [364, 161] on span "Potato Wedges With Jalapeno And Cheese Sauce" at bounding box center [412, 171] width 97 height 20
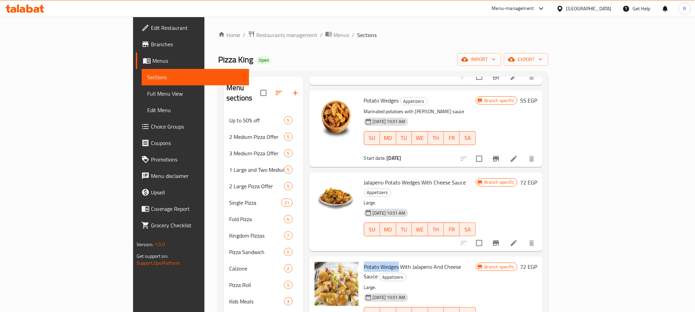
scroll to position [257, 0]
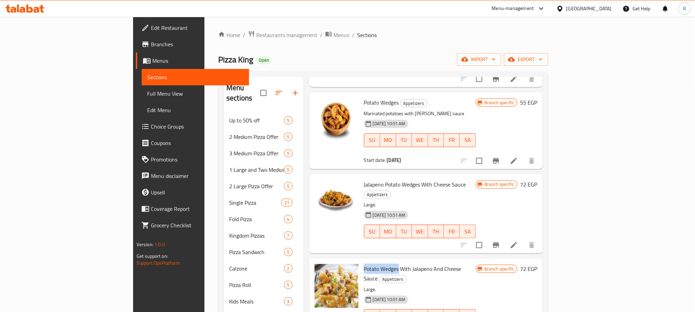
copy span "Potato Wedges"
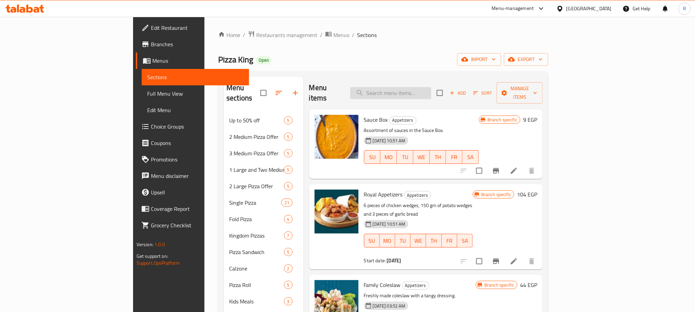
click at [420, 90] on input "search" at bounding box center [390, 93] width 81 height 12
paste input "Potato Wedges"
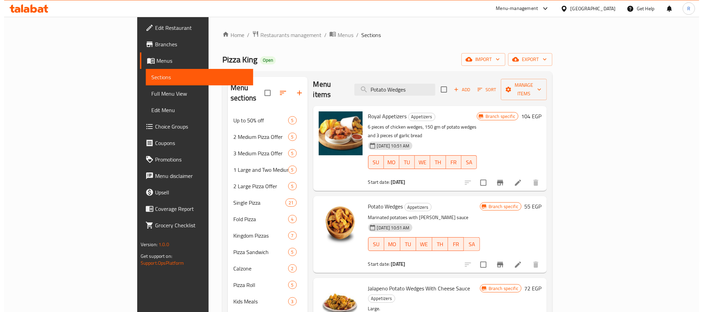
scroll to position [119, 0]
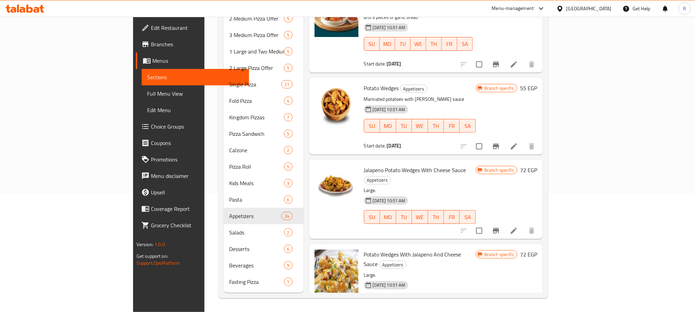
type input "Potato Wedges"
click at [500, 227] on icon "Branch-specific-item" at bounding box center [496, 231] width 8 height 8
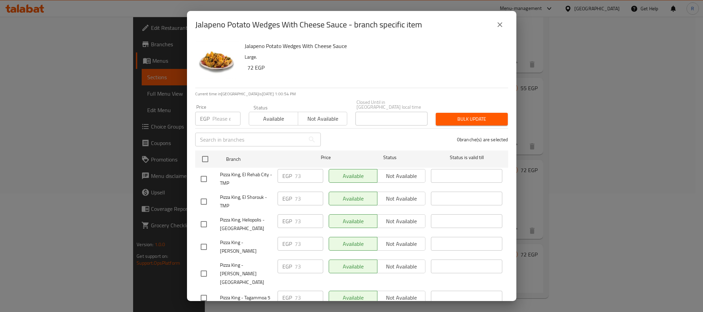
scroll to position [964, 0]
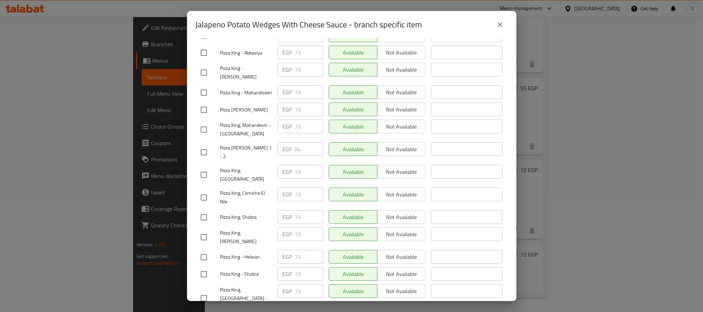
click at [205, 160] on input "checkbox" at bounding box center [204, 152] width 14 height 14
checkbox input "true"
click at [295, 156] on input "84" at bounding box center [309, 149] width 28 height 14
paste input "7"
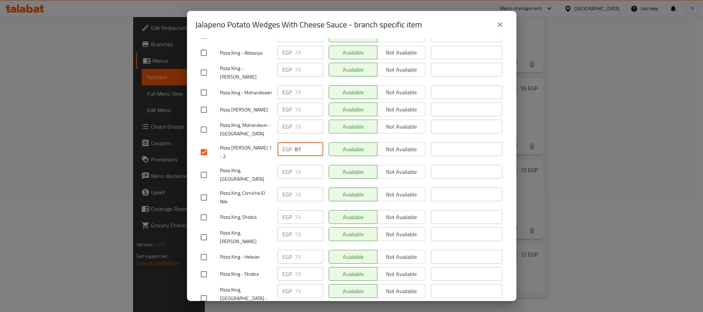
type input "87"
click at [352, 154] on span "Available" at bounding box center [353, 149] width 43 height 10
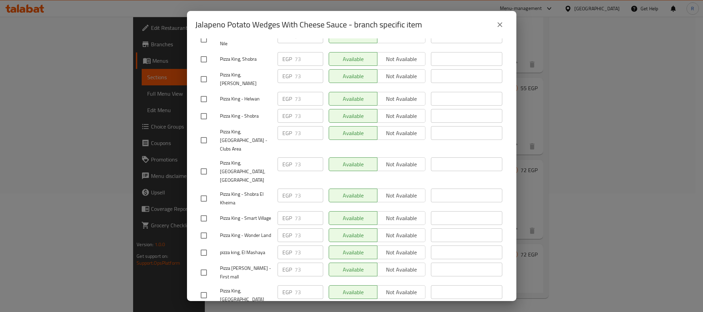
scroll to position [1226, 0]
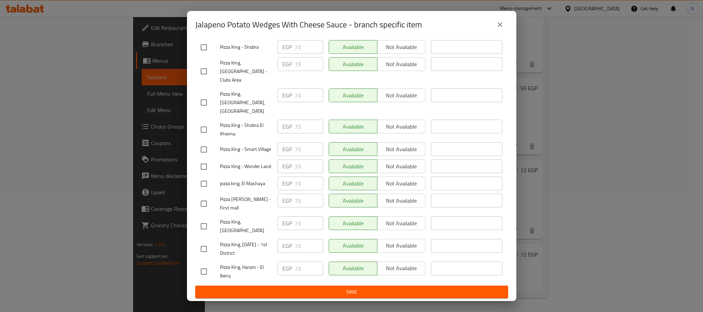
click at [353, 294] on span "Save" at bounding box center [352, 292] width 302 height 9
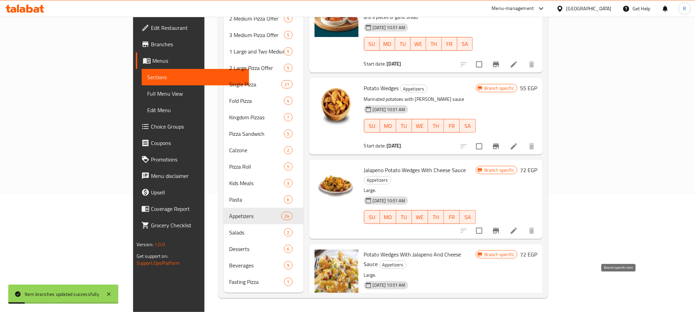
click at [499, 312] on icon "Branch-specific-item" at bounding box center [496, 315] width 6 height 5
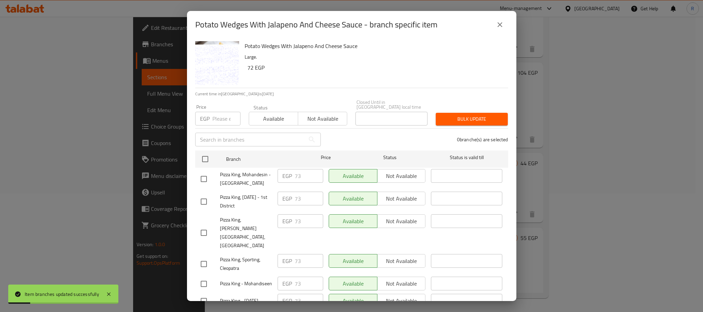
scroll to position [1186, 0]
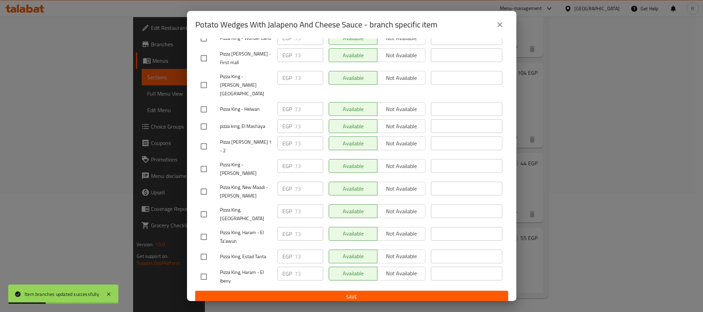
click at [206, 154] on input "checkbox" at bounding box center [204, 146] width 14 height 14
checkbox input "true"
click at [296, 150] on input "73" at bounding box center [309, 144] width 28 height 14
paste input "87"
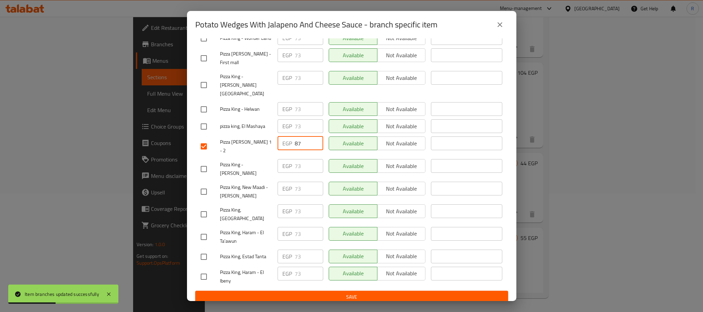
type input "87"
click at [330, 173] on div "Available Not available" at bounding box center [377, 166] width 97 height 14
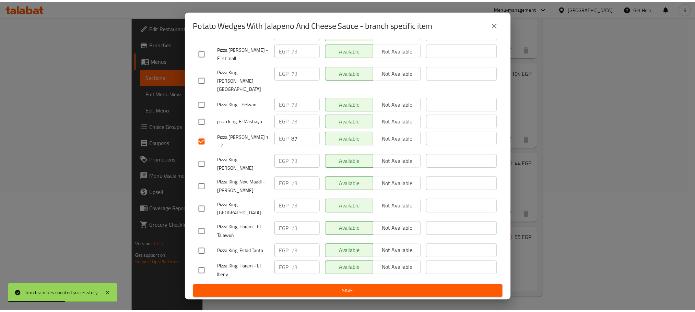
scroll to position [1226, 0]
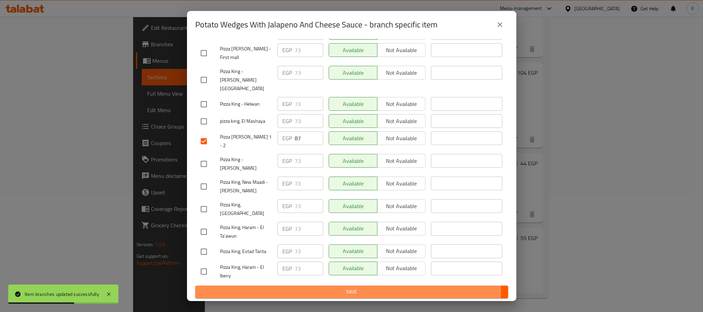
click at [331, 291] on span "Save" at bounding box center [352, 292] width 302 height 9
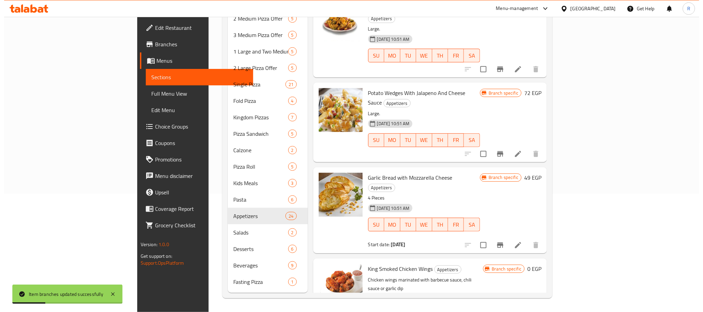
scroll to position [212, 0]
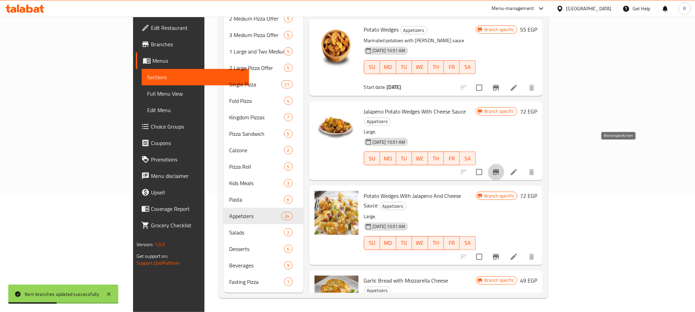
click at [500, 168] on icon "Branch-specific-item" at bounding box center [496, 172] width 8 height 8
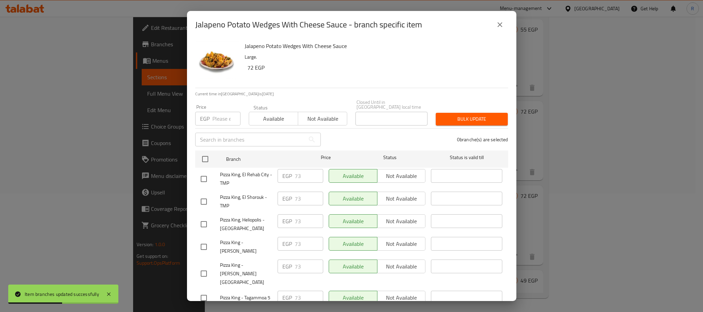
scroll to position [964, 0]
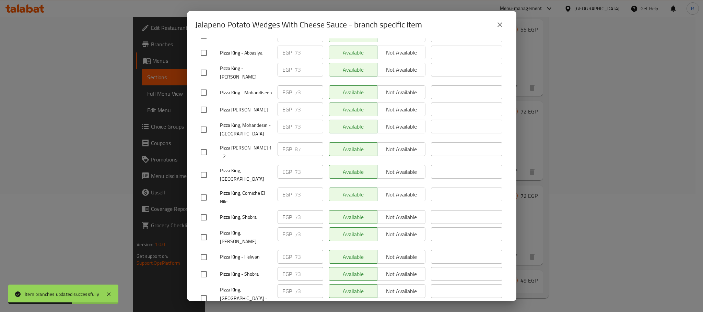
click at [490, 24] on div "Jalapeno Potato Wedges With Cheese Sauce - branch specific item" at bounding box center [351, 24] width 313 height 16
click at [493, 24] on button "close" at bounding box center [500, 24] width 16 height 16
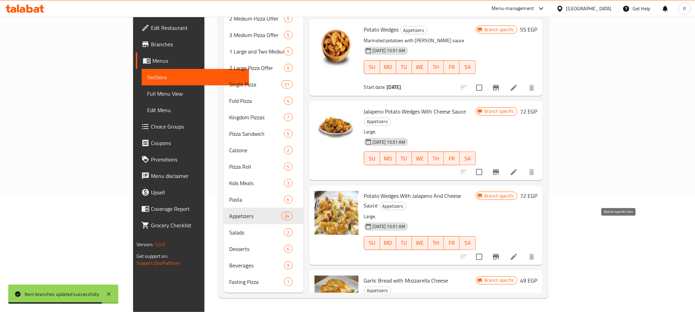
click at [499, 254] on icon "Branch-specific-item" at bounding box center [496, 256] width 6 height 5
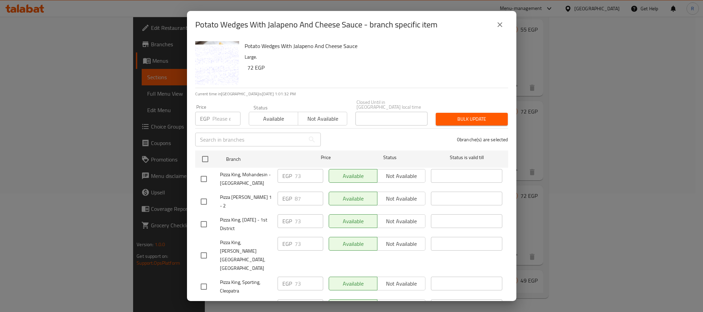
click at [502, 24] on icon "close" at bounding box center [500, 25] width 8 height 8
